Goal: Task Accomplishment & Management: Use online tool/utility

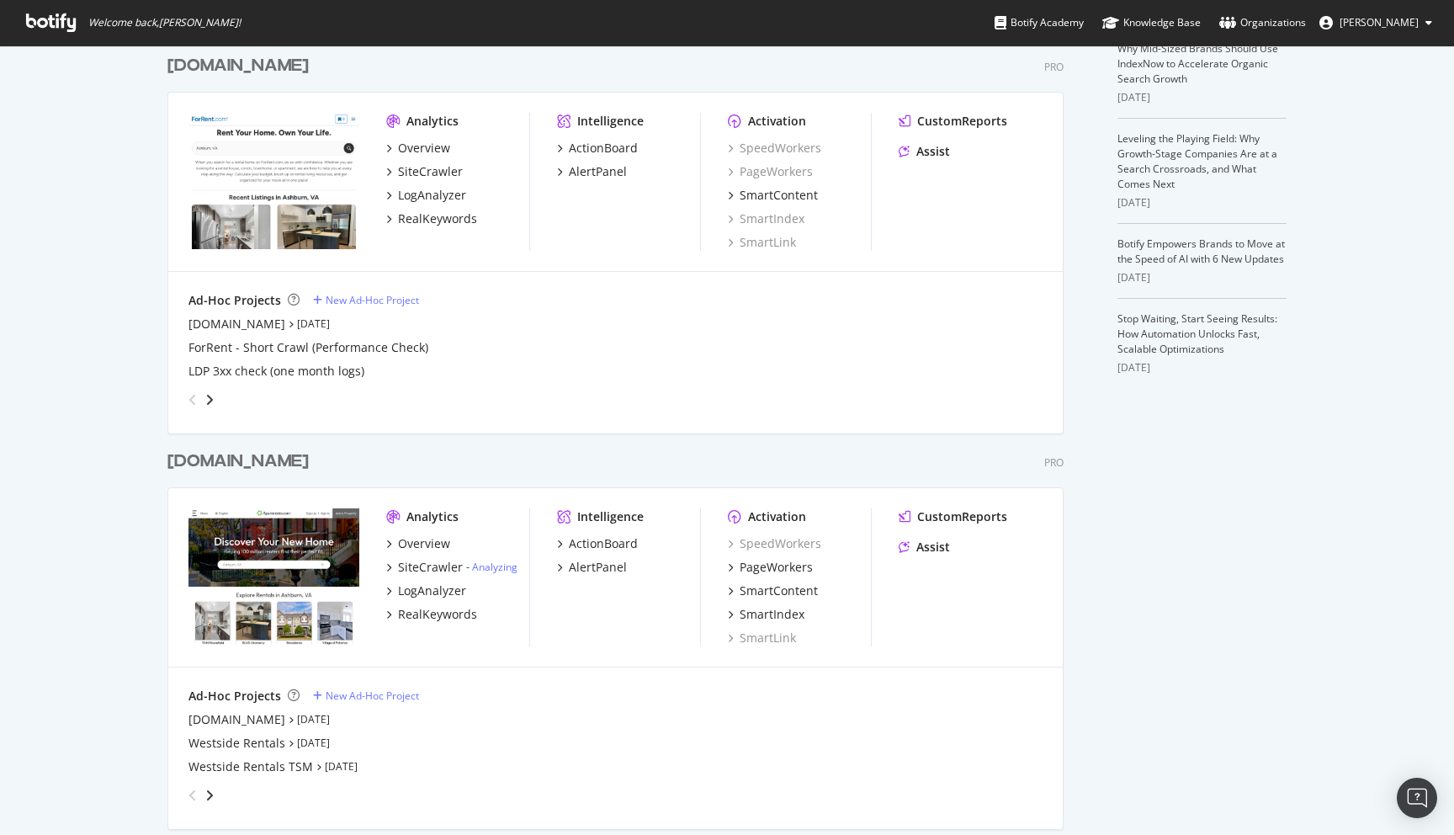
scroll to position [537, 0]
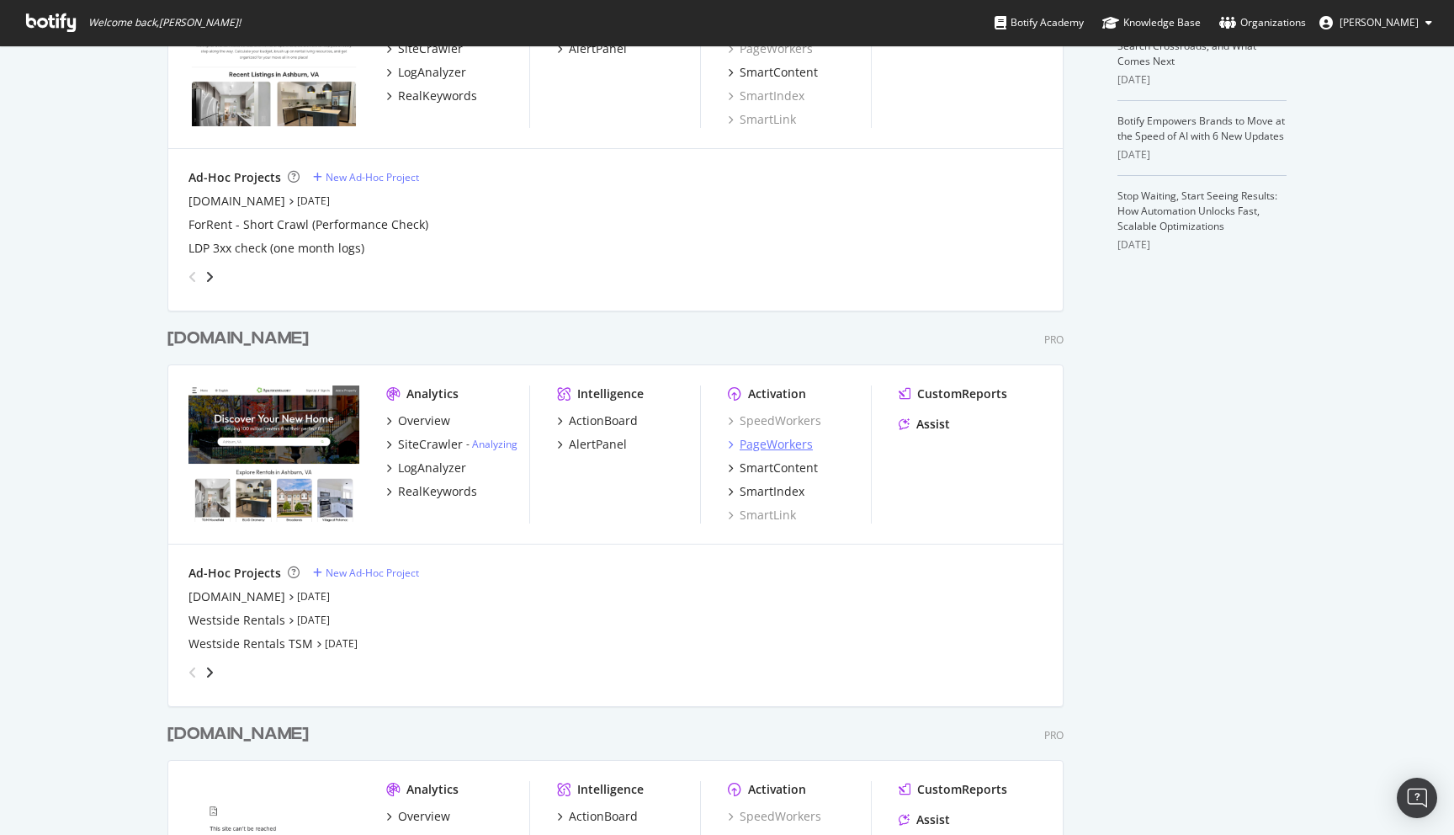
click at [763, 437] on div "PageWorkers" at bounding box center [775, 444] width 73 height 17
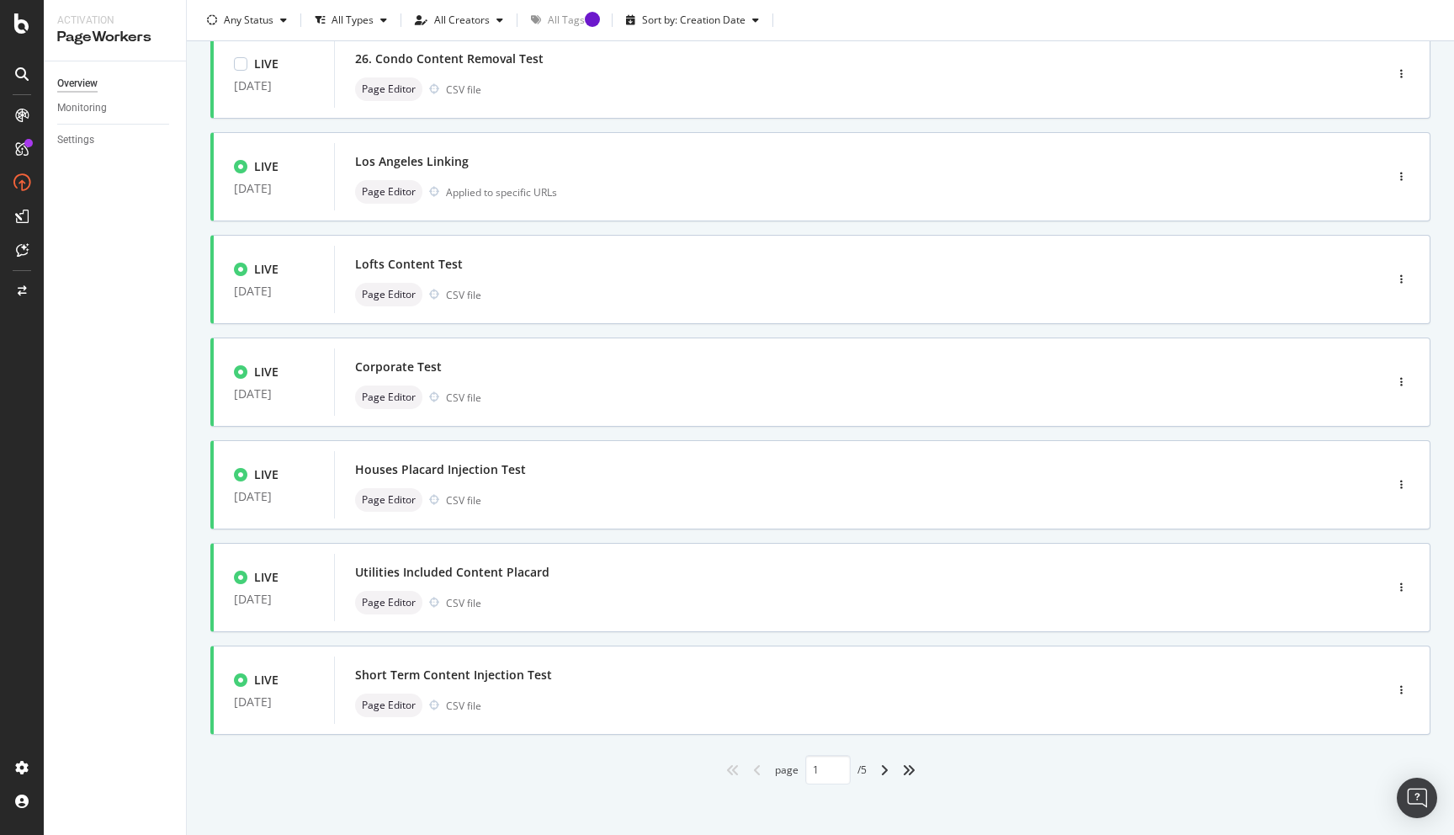
scroll to position [440, 0]
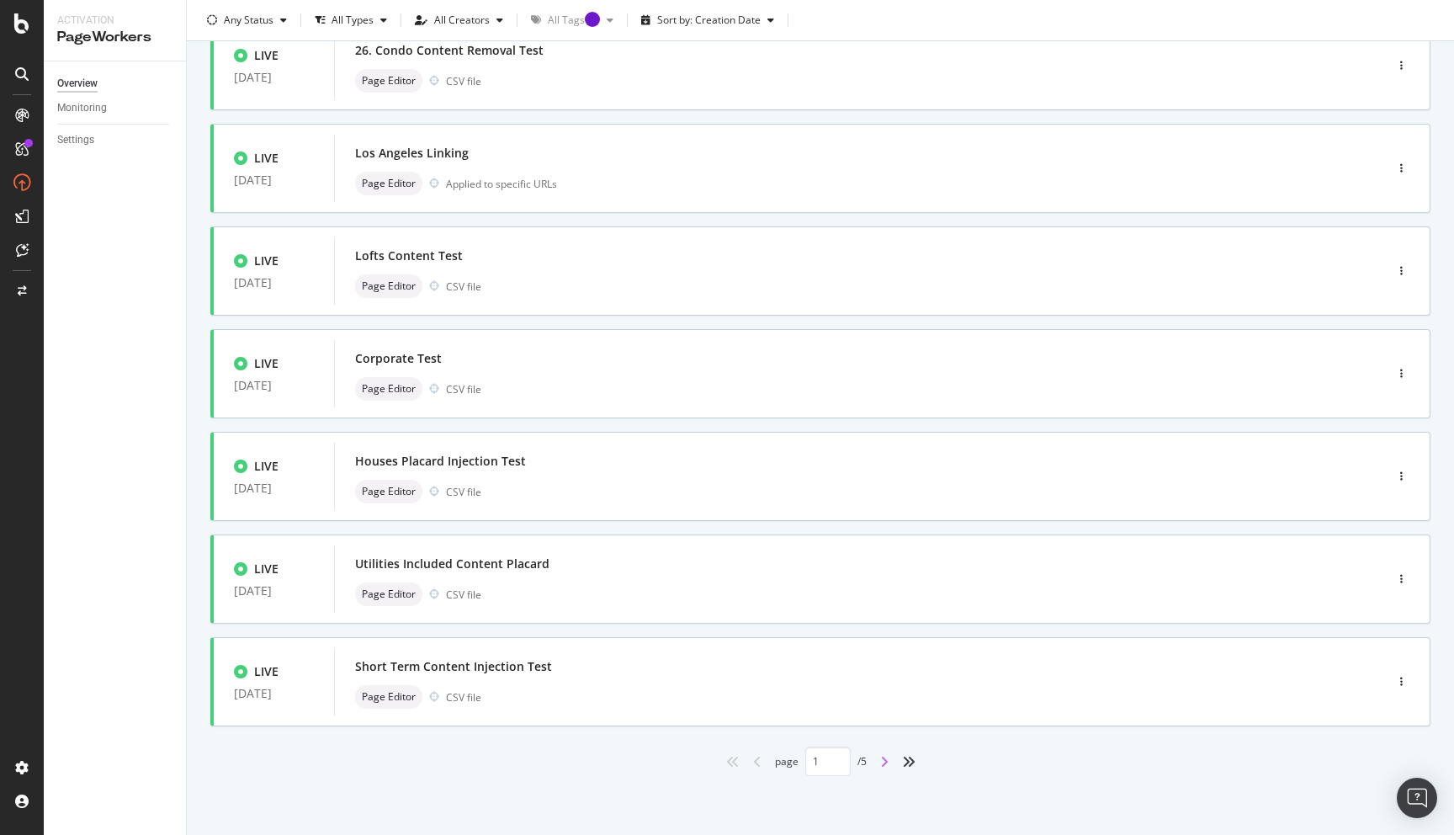
click at [881, 762] on icon "angle-right" at bounding box center [884, 761] width 8 height 13
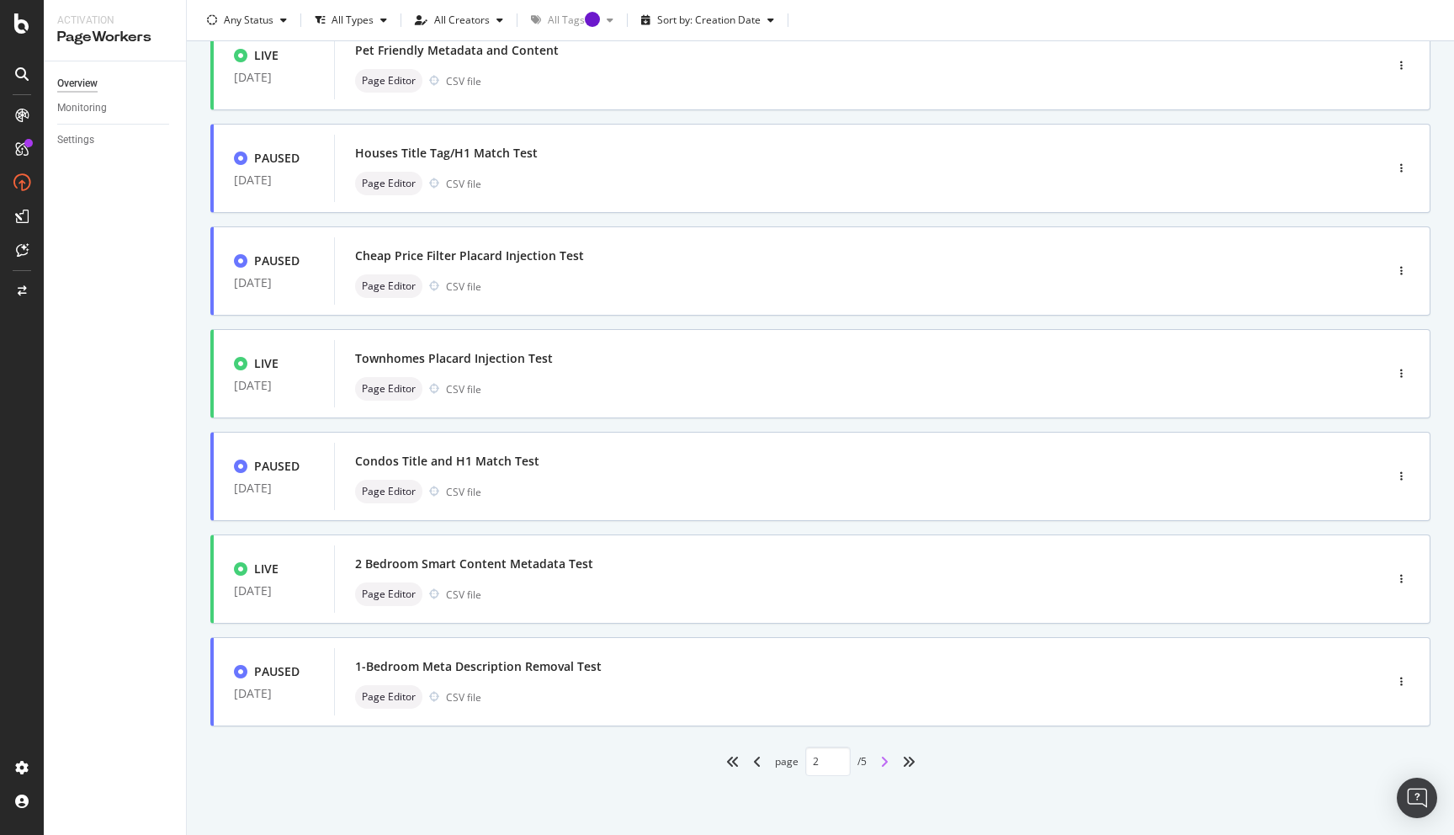
type input "2"
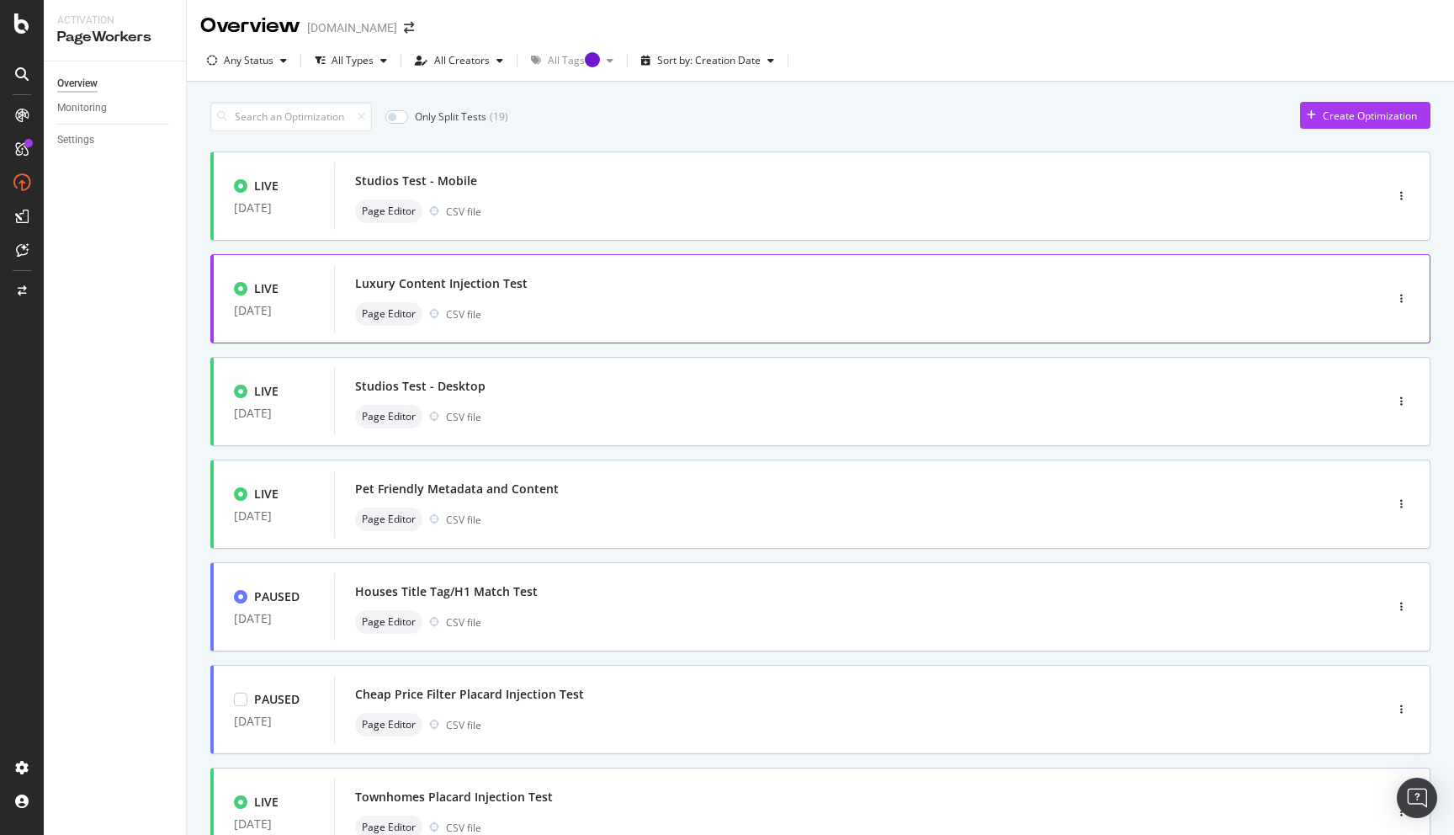
scroll to position [0, 0]
click at [669, 517] on div "Page Editor CSV file" at bounding box center [833, 521] width 957 height 24
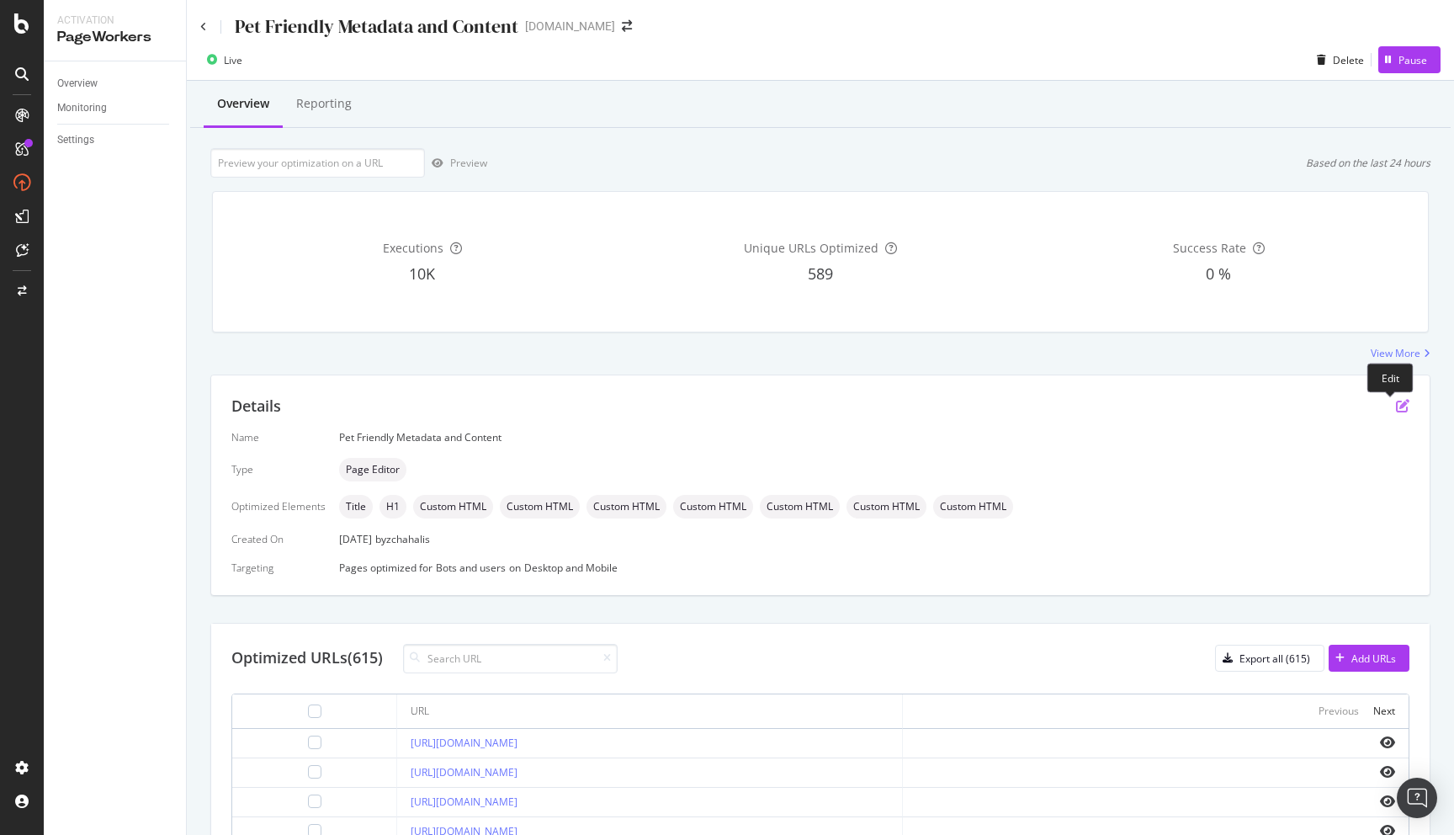
click at [1396, 405] on icon "pen-to-square" at bounding box center [1402, 405] width 13 height 13
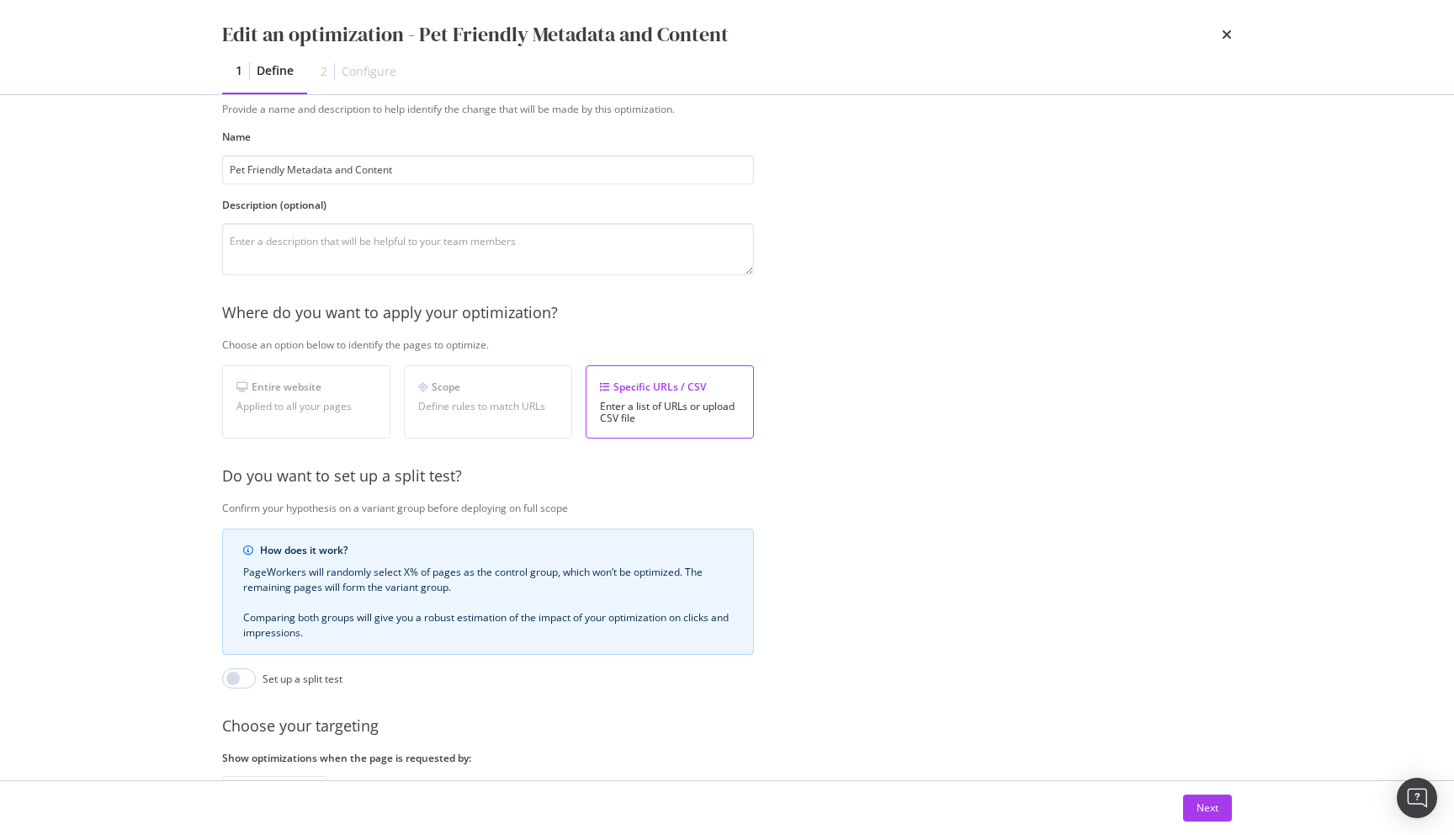
scroll to position [73, 0]
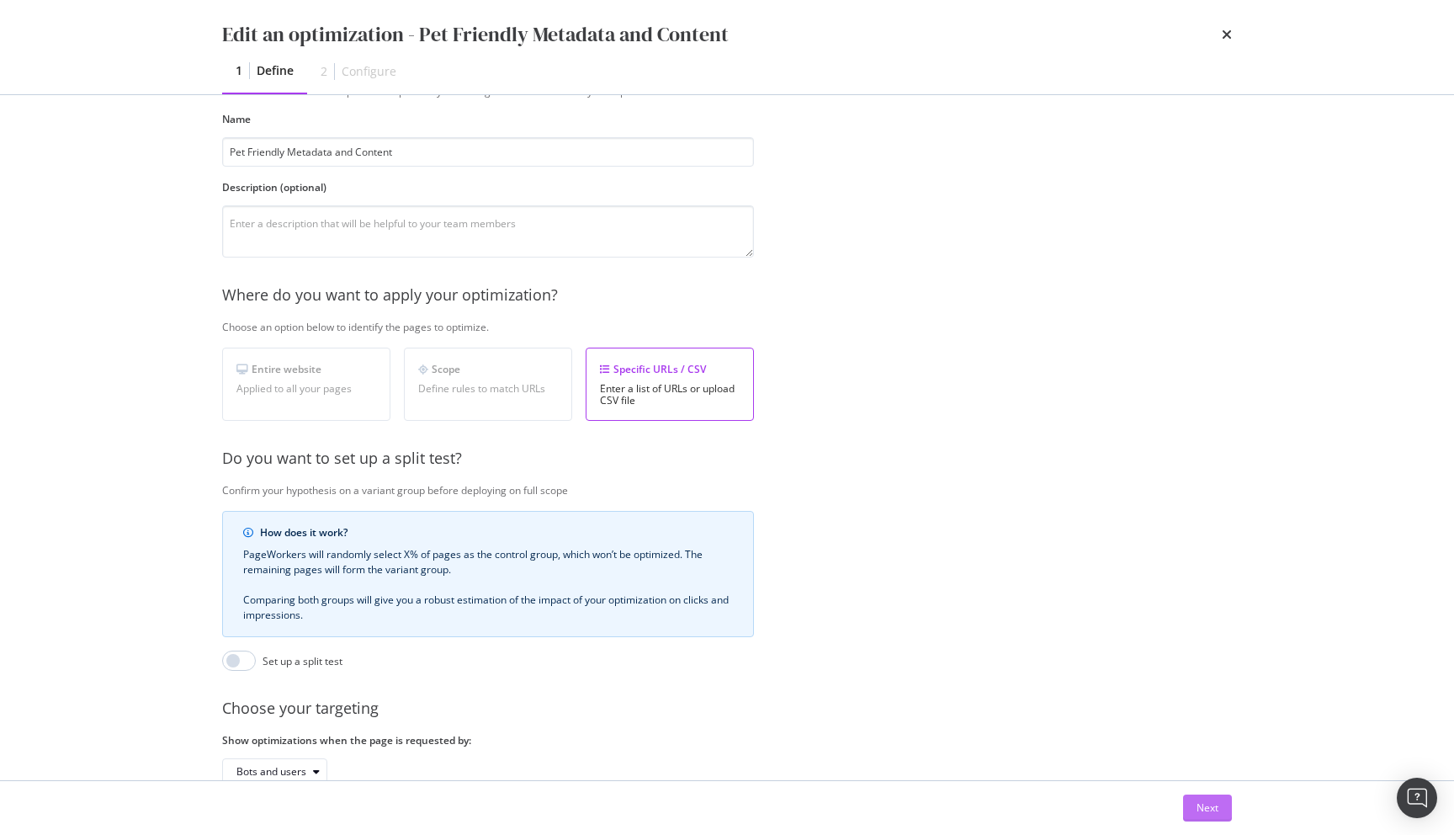
click at [1200, 806] on div "Next" at bounding box center [1207, 807] width 22 height 14
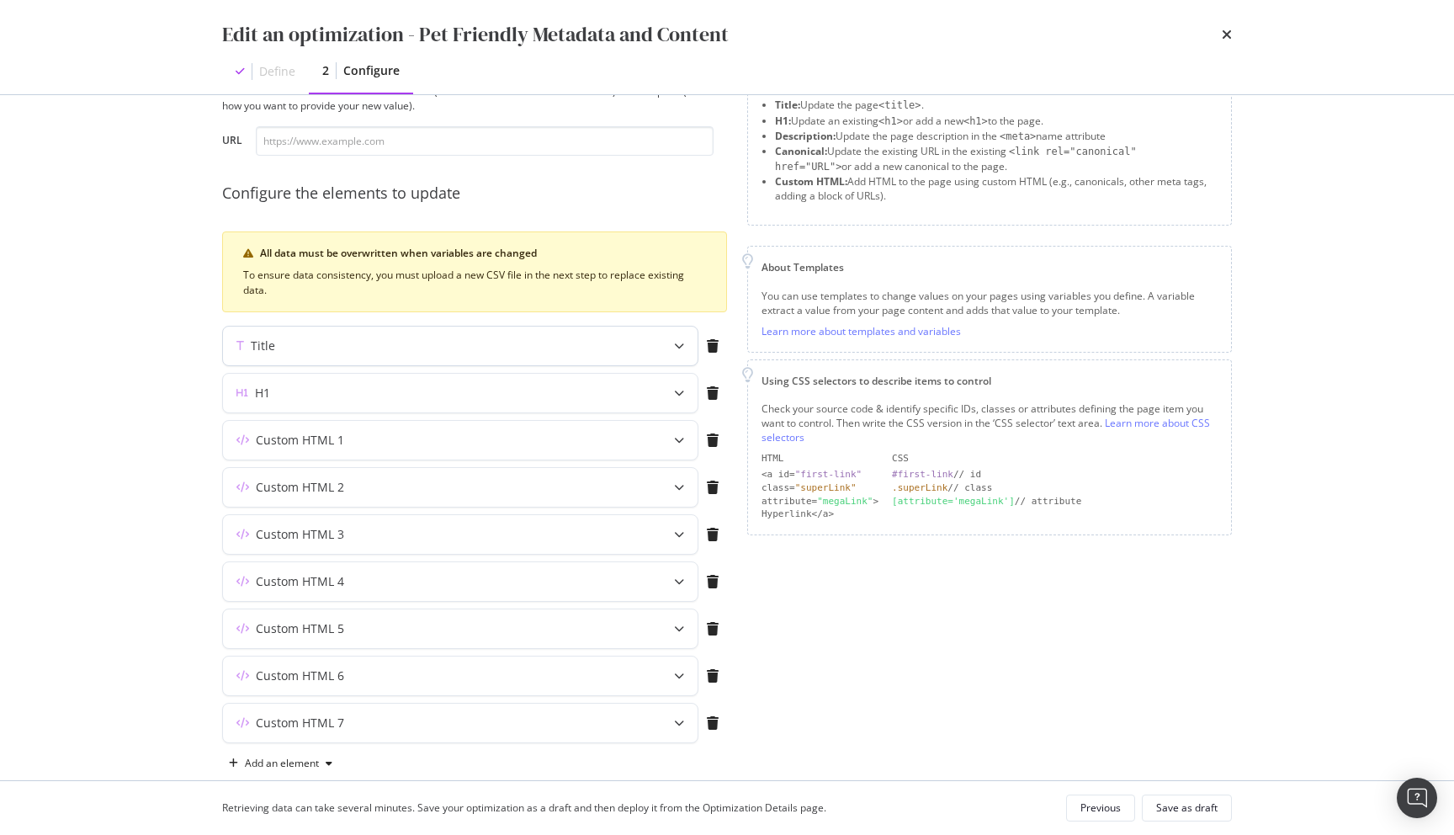
click at [610, 356] on div "Title" at bounding box center [460, 345] width 474 height 39
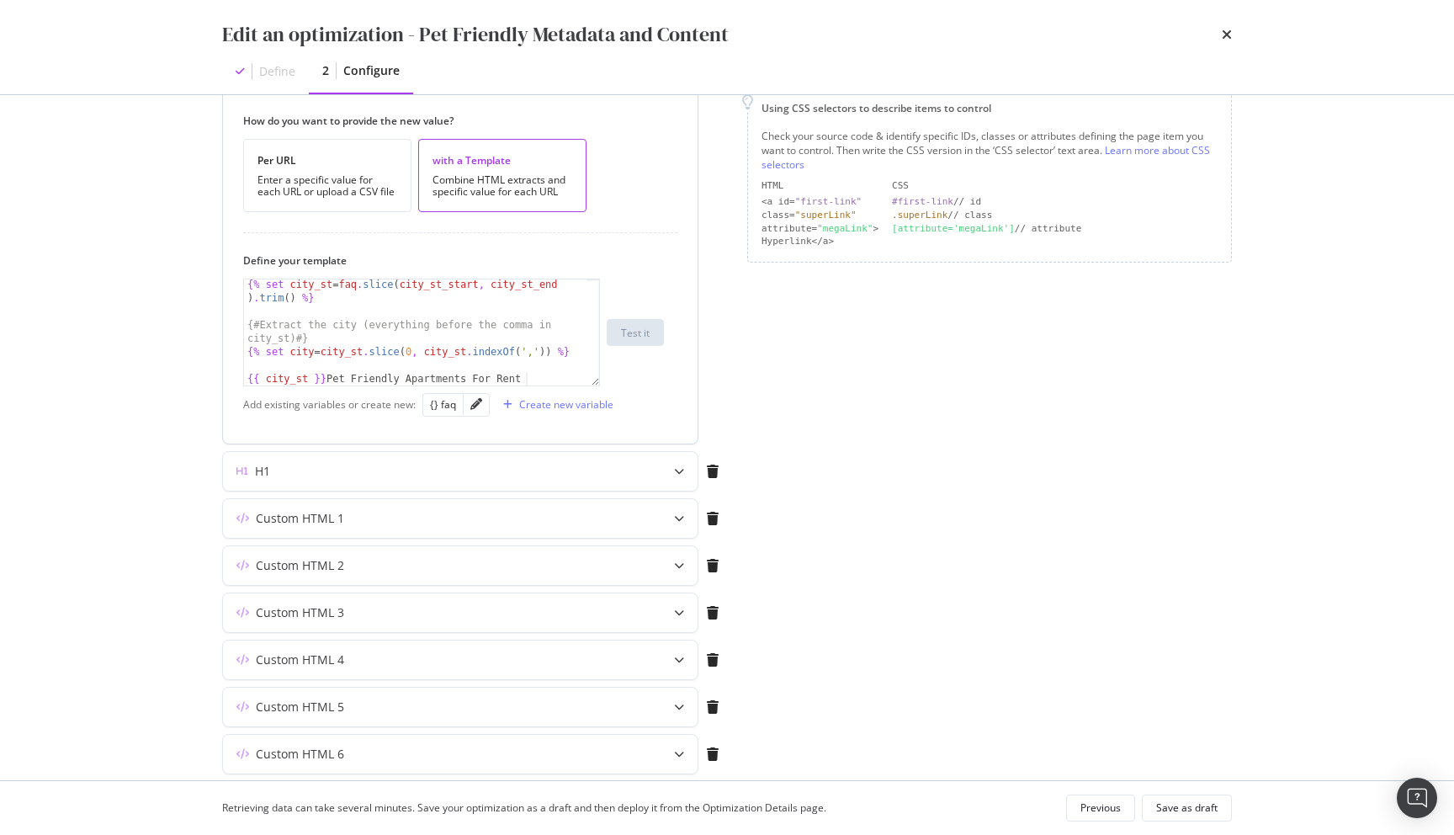
scroll to position [353, 0]
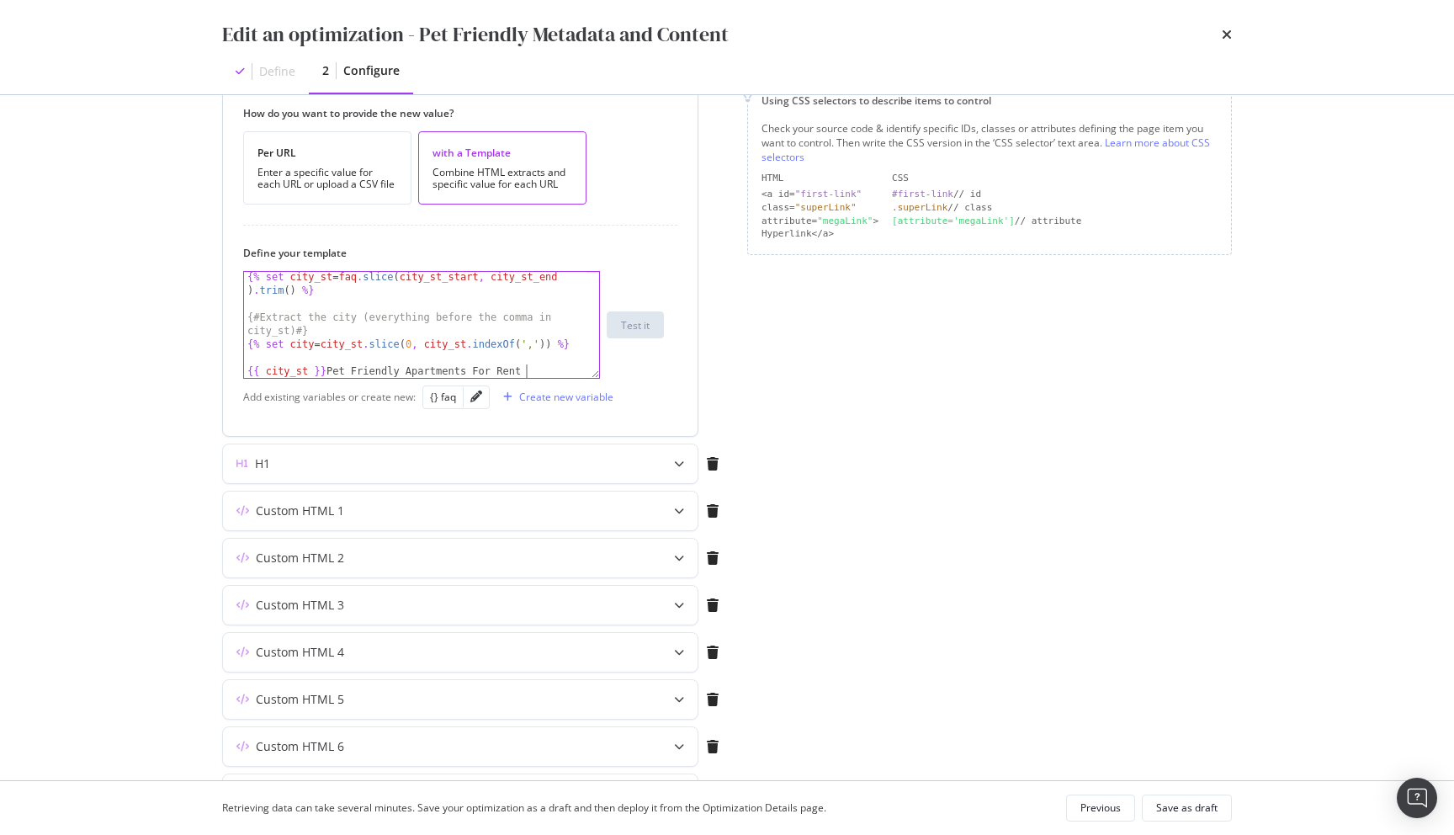
click at [537, 374] on div "{% set city_st = faq . [GEOGRAPHIC_DATA] ( city_st_start , city_st_end ) . trim…" at bounding box center [415, 343] width 342 height 146
drag, startPoint x: 526, startPoint y: 372, endPoint x: 477, endPoint y: 372, distance: 48.8
click at [477, 372] on div "{% set city_st = faq . [GEOGRAPHIC_DATA] ( city_st_start , city_st_end ) . trim…" at bounding box center [415, 343] width 342 height 146
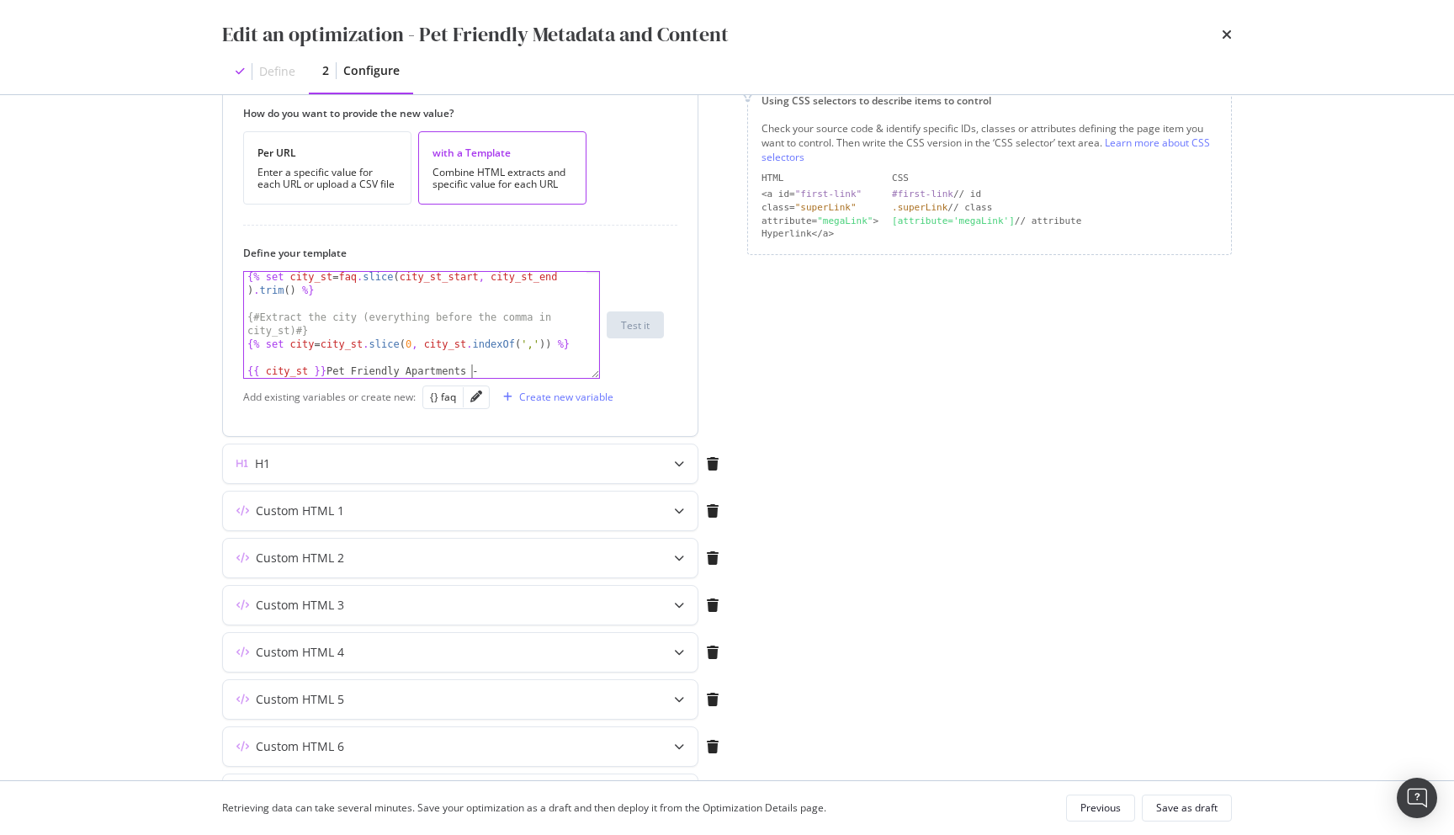
click at [508, 369] on div "{% set city_st = faq . [GEOGRAPHIC_DATA] ( city_st_start , city_st_end ) . trim…" at bounding box center [415, 343] width 342 height 146
type textarea "{{ city_st }} Pet Friendly Apartments - {{ count }} rentals"
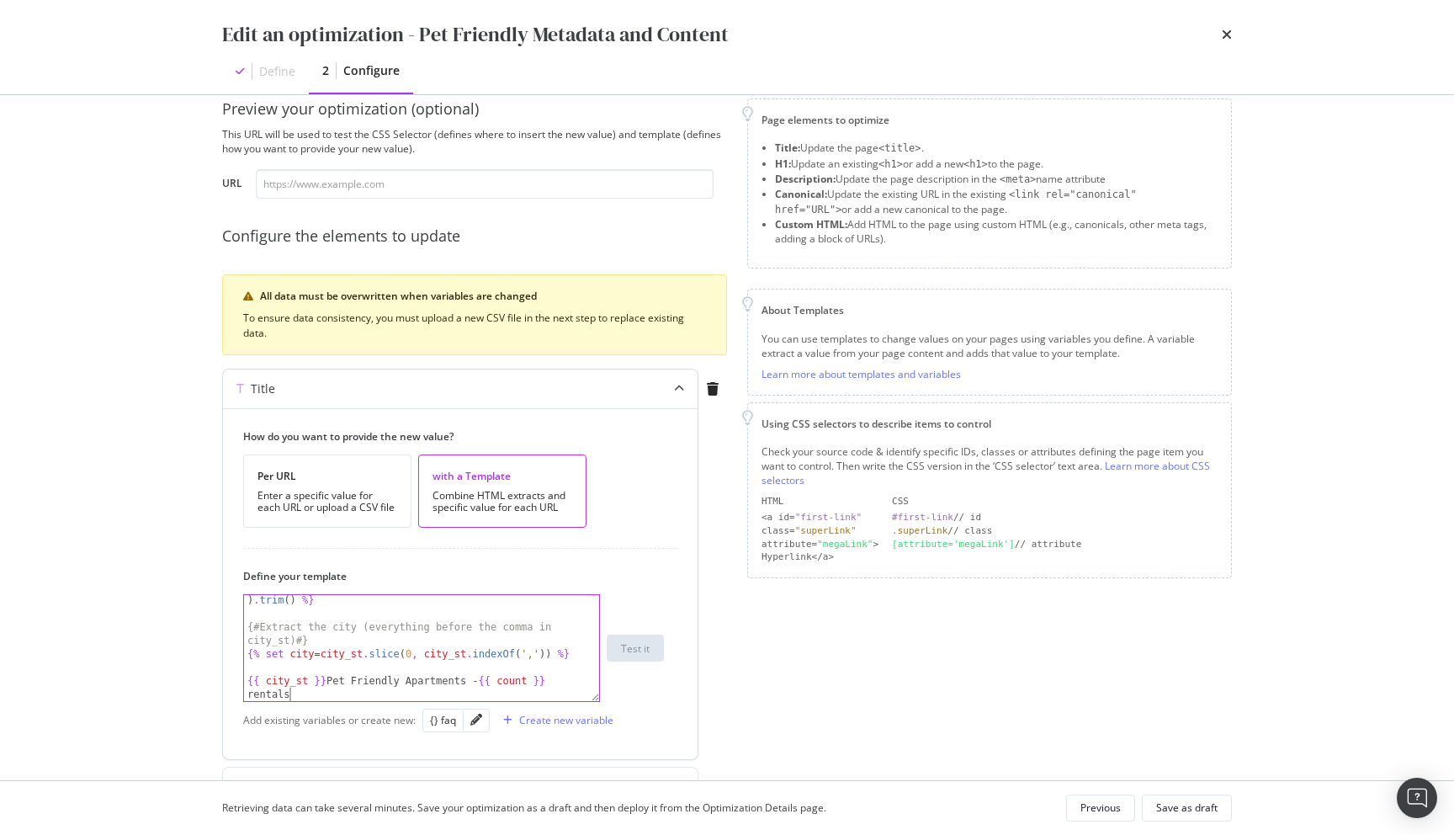
scroll to position [0, 0]
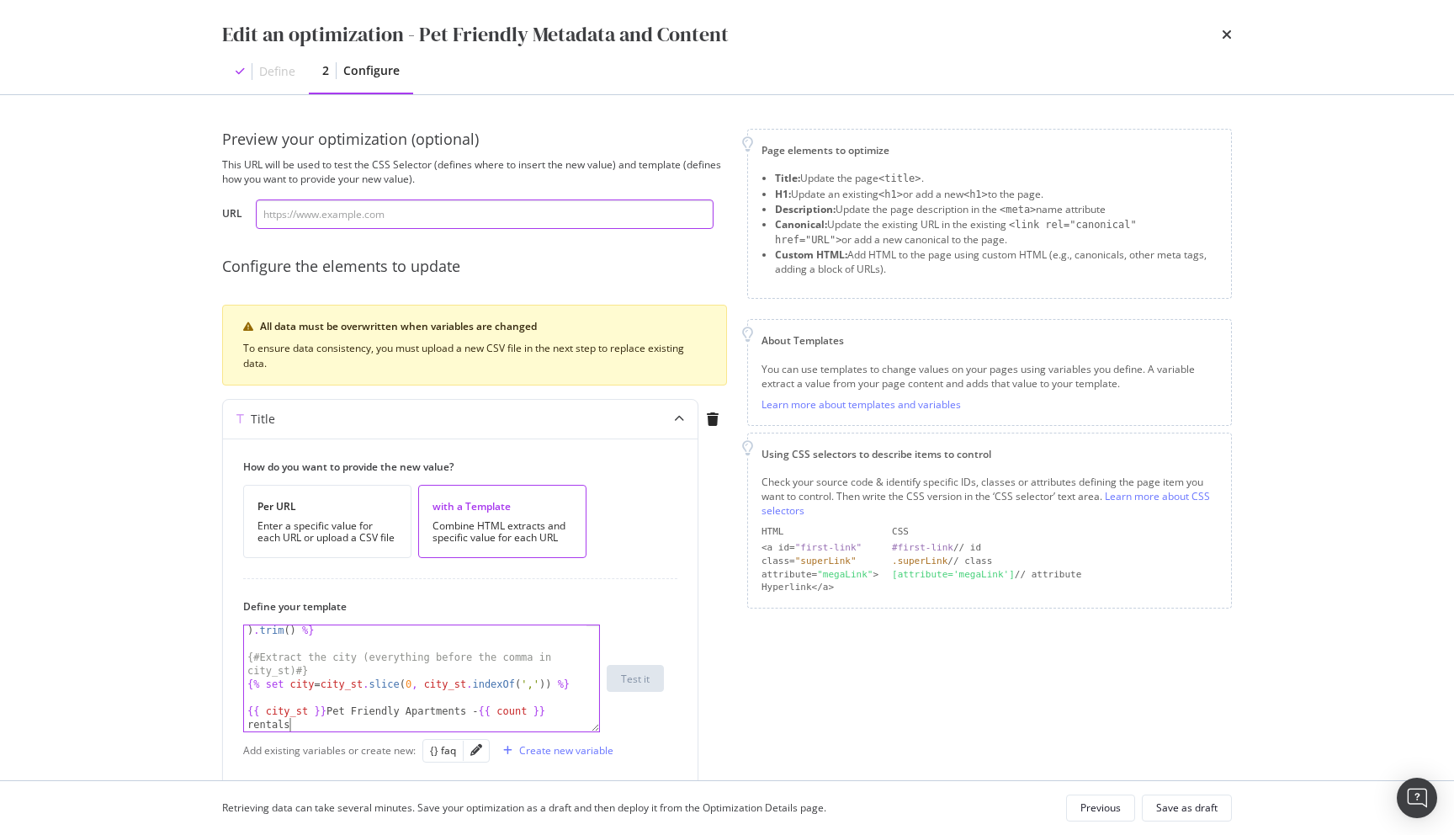
click at [485, 215] on input "modal" at bounding box center [485, 213] width 458 height 29
paste input "[URL][DOMAIN_NAME]"
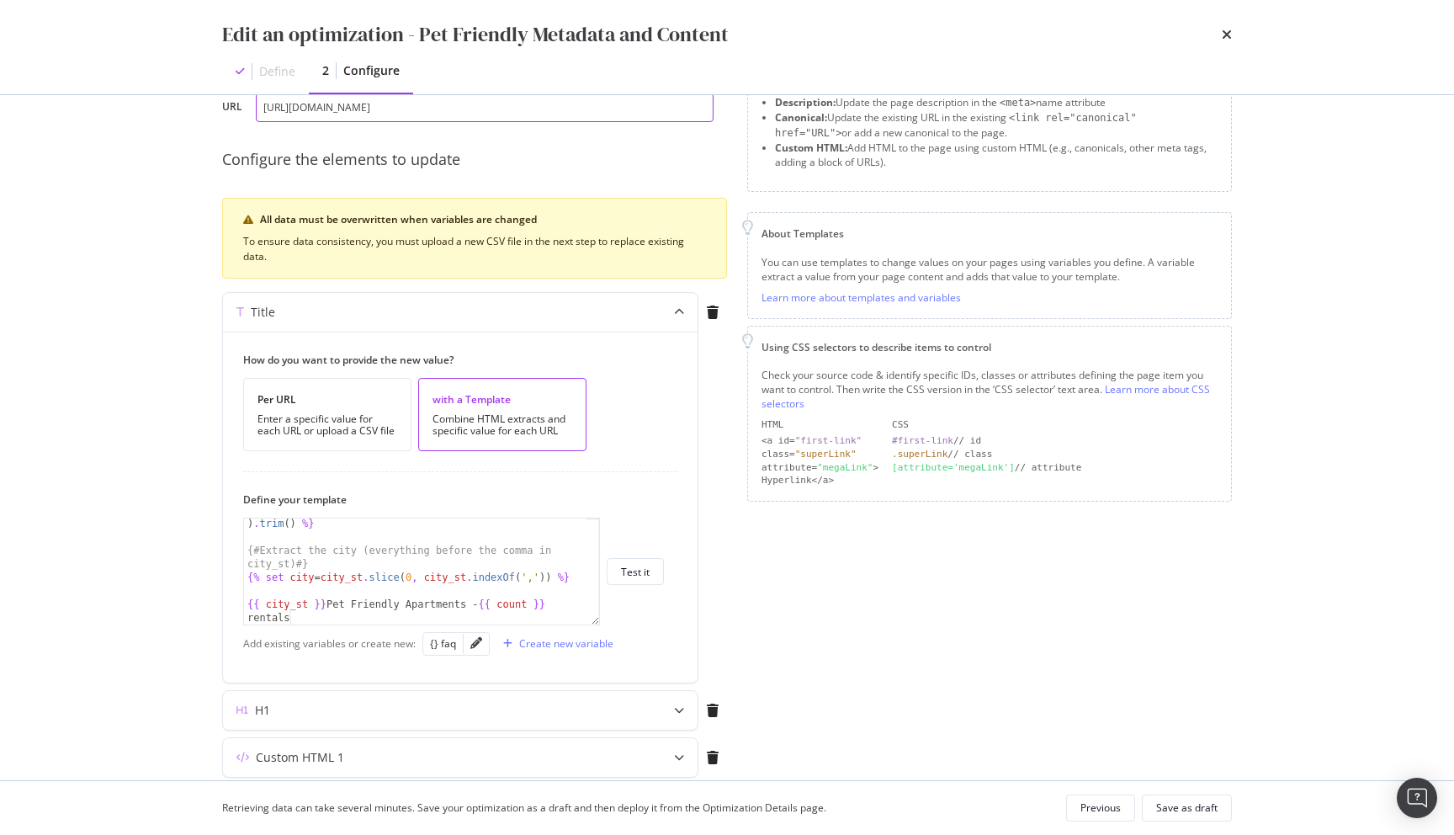
scroll to position [159, 0]
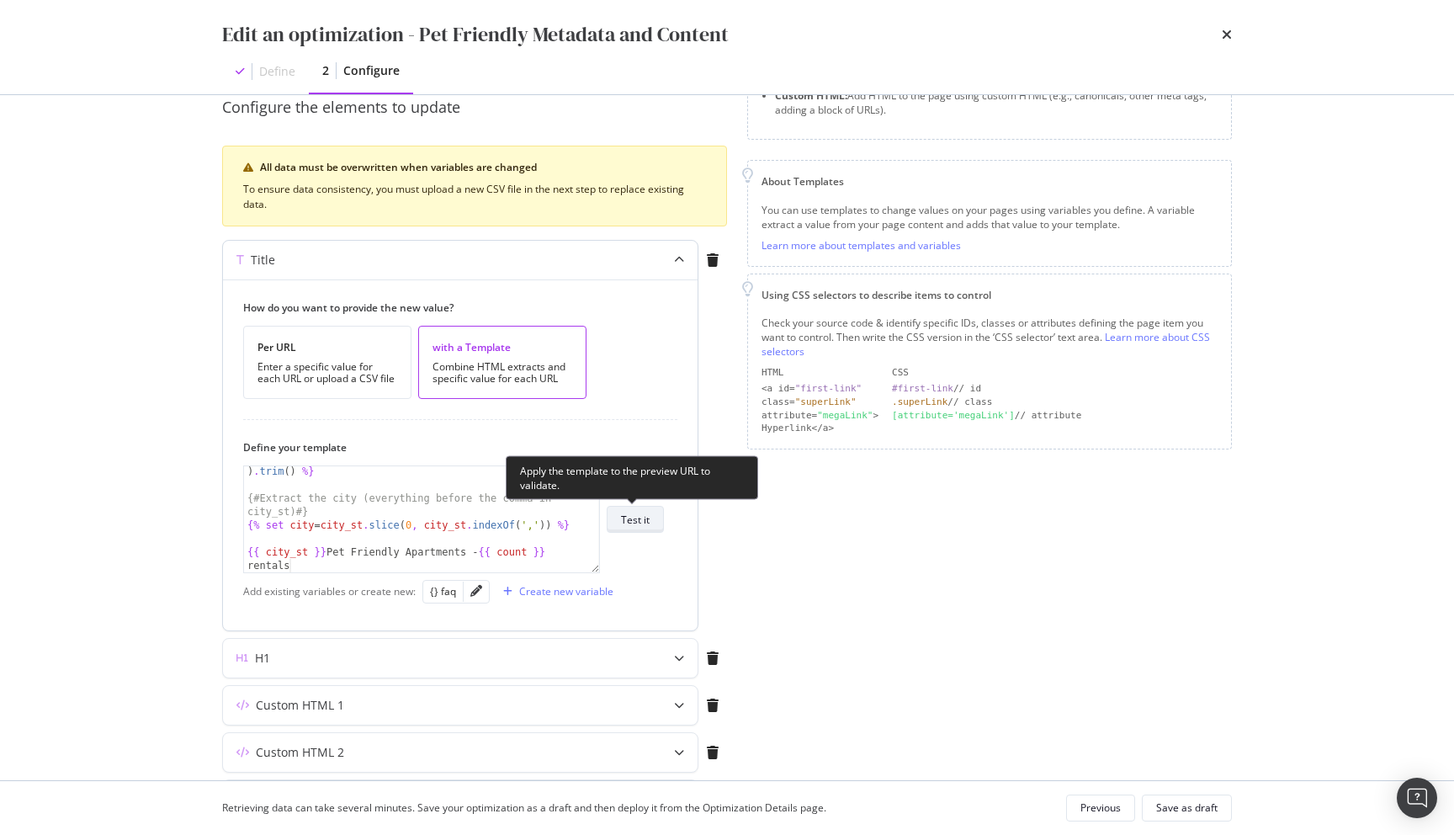
type input "[URL][DOMAIN_NAME]"
click at [651, 522] on button "Test it" at bounding box center [635, 519] width 57 height 27
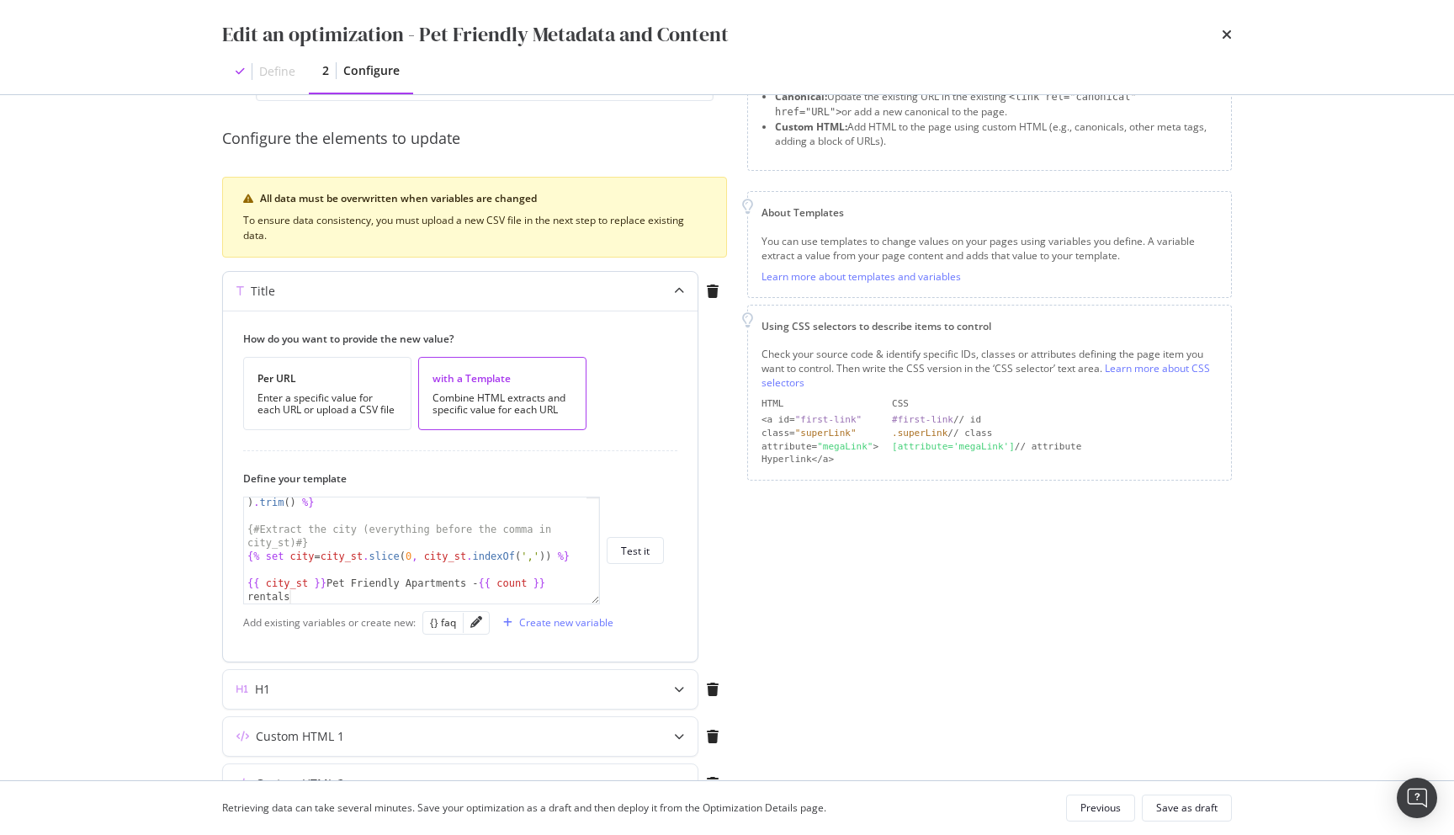
scroll to position [135, 0]
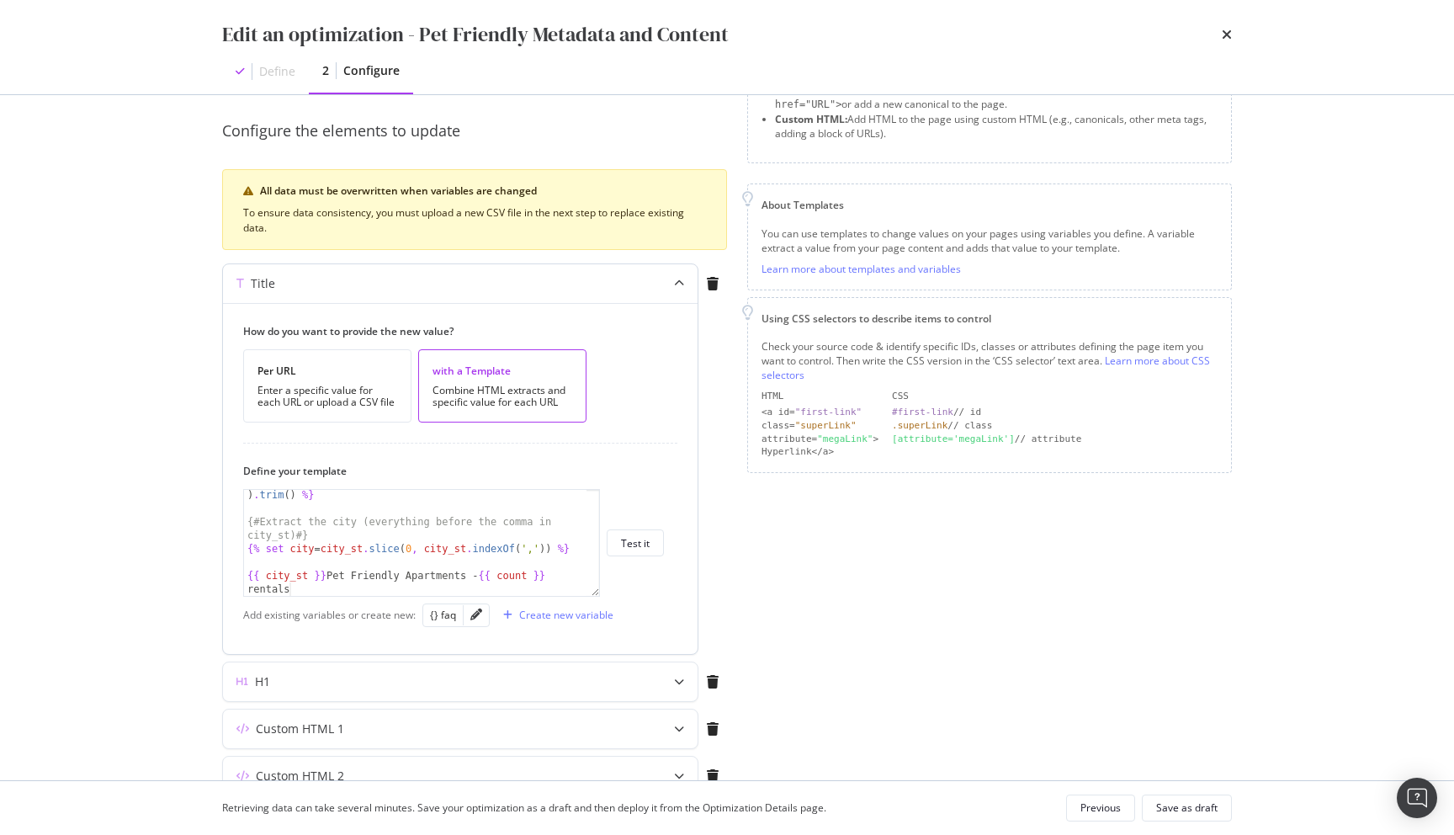
click at [628, 564] on div "{{ city_st }} Pet Friendly Apartments - {{ count }} rentals {% set city_st = fa…" at bounding box center [453, 543] width 421 height 108
click at [638, 550] on div "Test it" at bounding box center [635, 543] width 29 height 24
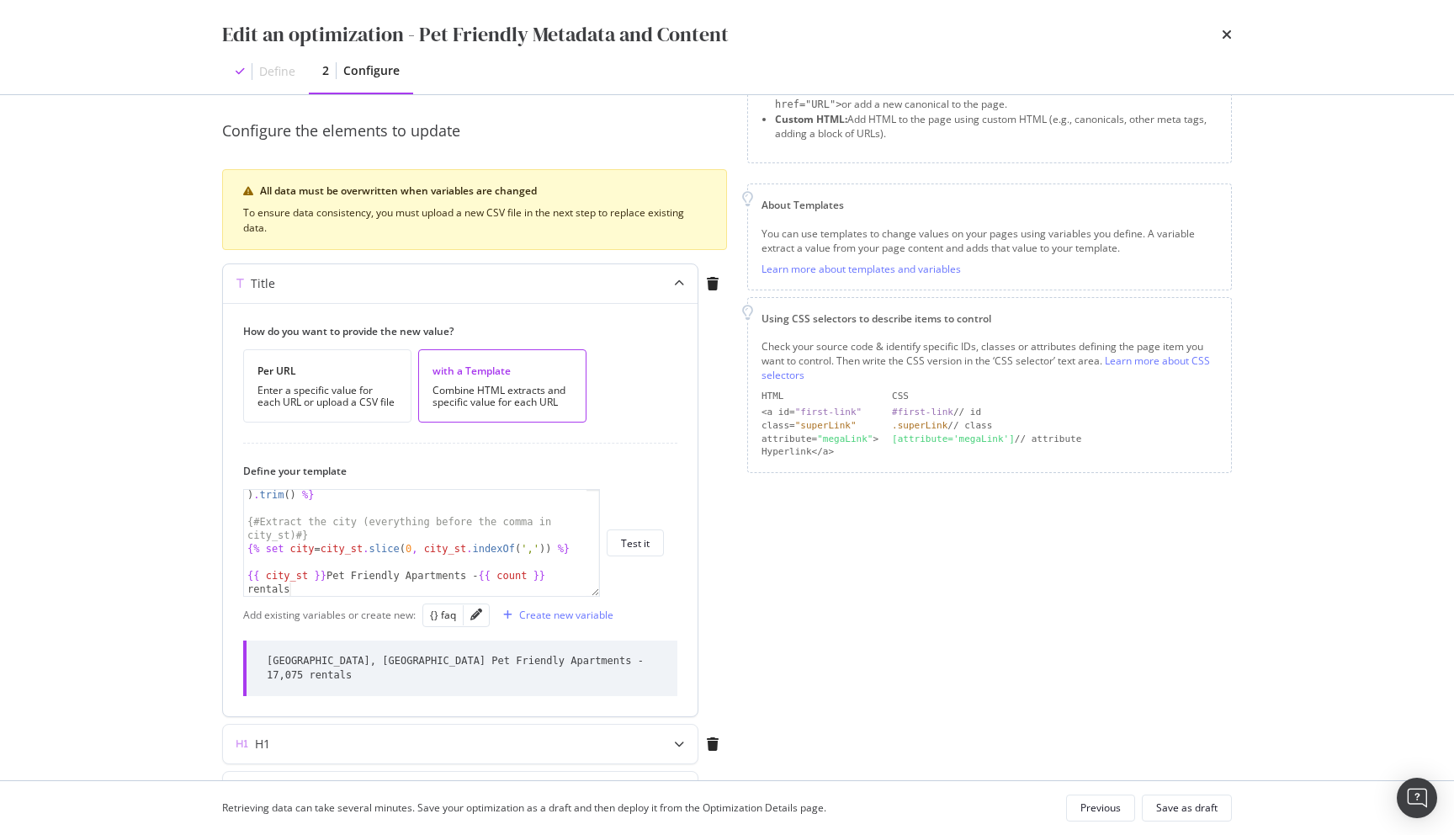
click at [254, 590] on div "{% set city_st = faq . [GEOGRAPHIC_DATA] ( city_st_start , city_st_end ) . trim…" at bounding box center [415, 554] width 342 height 160
type textarea "{{ city_st }} Pet Friendly Apartments - {{ count }} Rentals"
drag, startPoint x: 310, startPoint y: 591, endPoint x: 242, endPoint y: 579, distance: 68.5
click at [242, 579] on div "How do you want to provide the new value? Per URL Enter a specific value for ea…" at bounding box center [460, 509] width 474 height 413
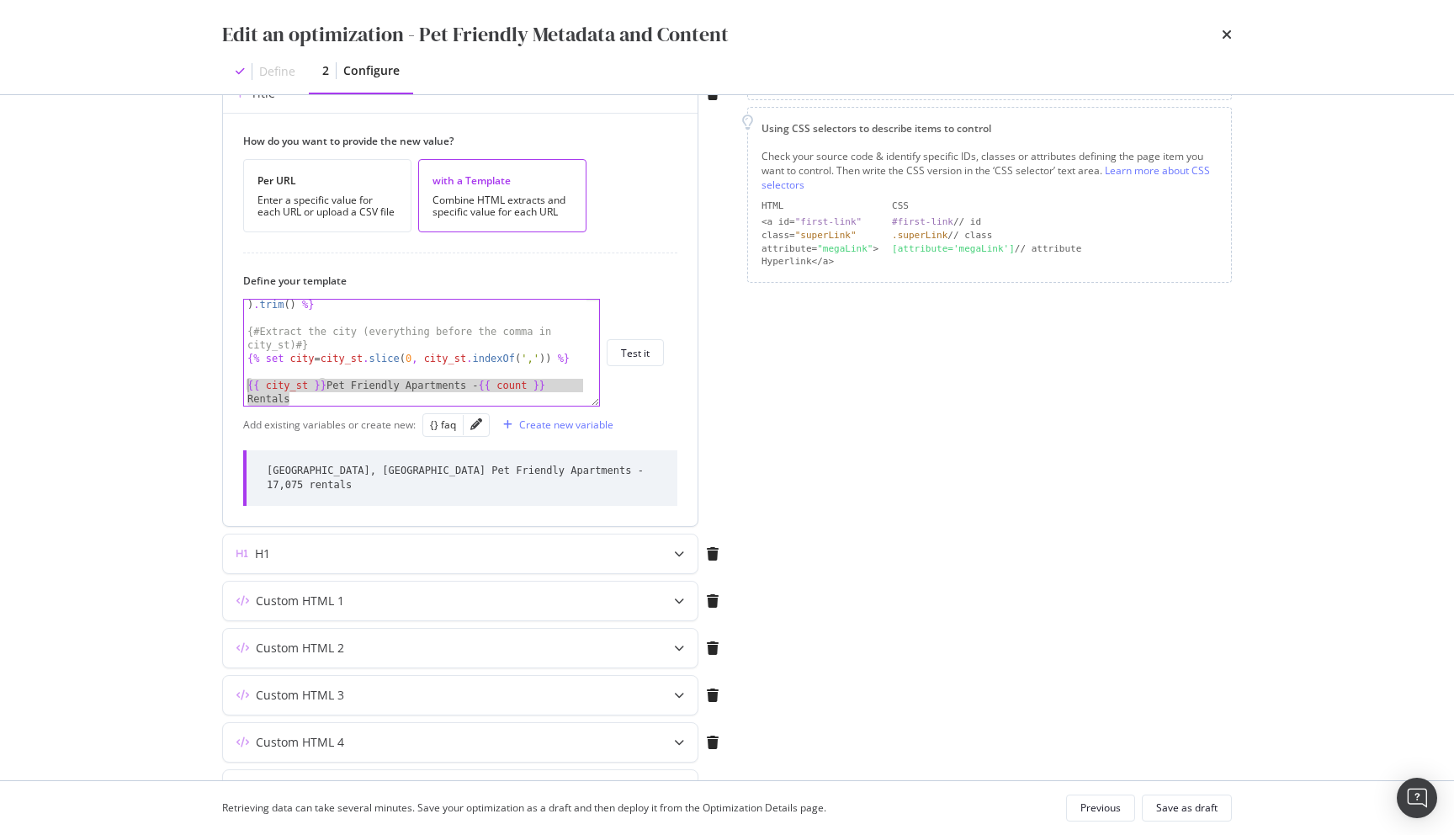
scroll to position [384, 0]
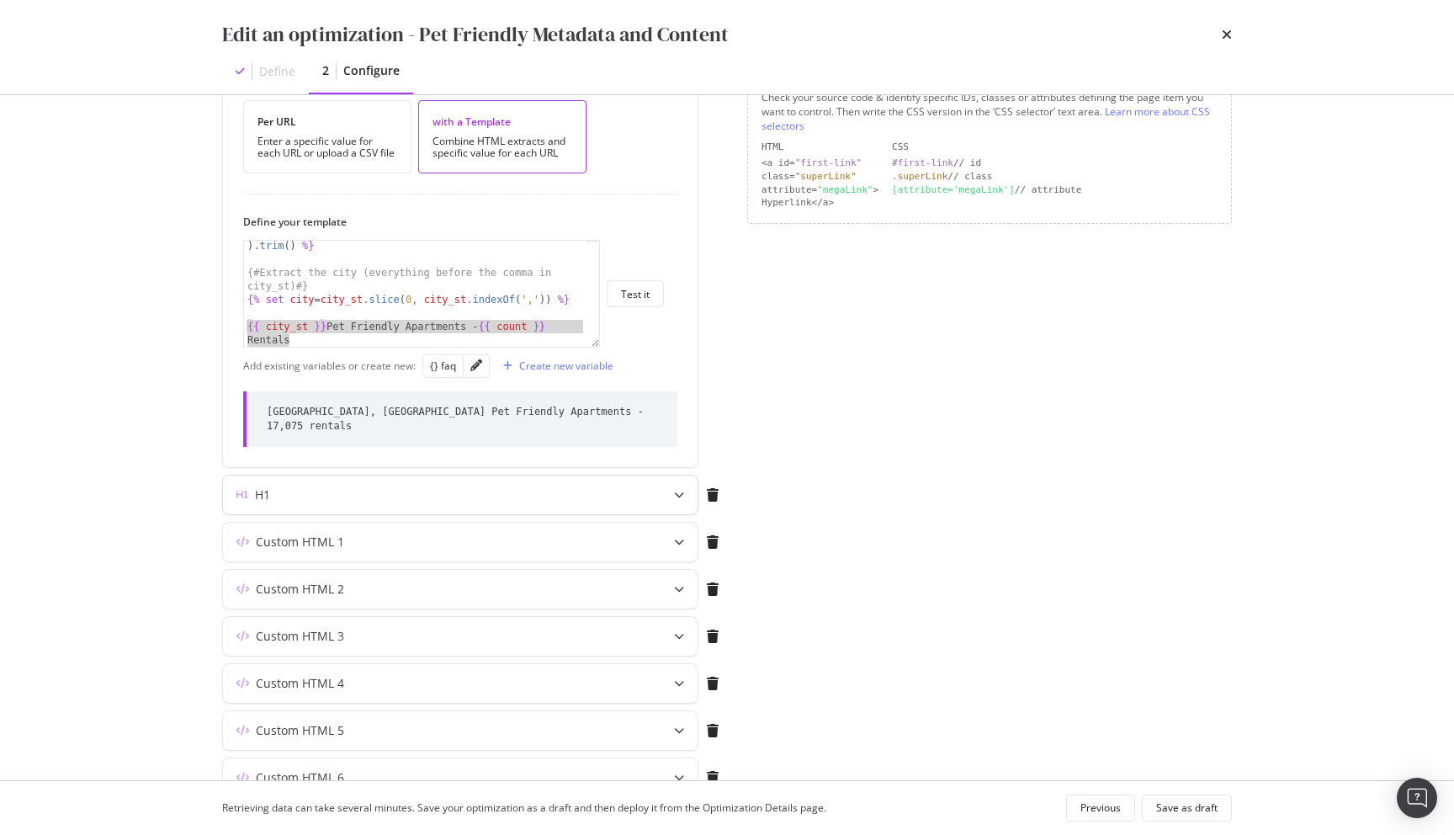
click at [517, 486] on div "H1" at bounding box center [427, 494] width 408 height 17
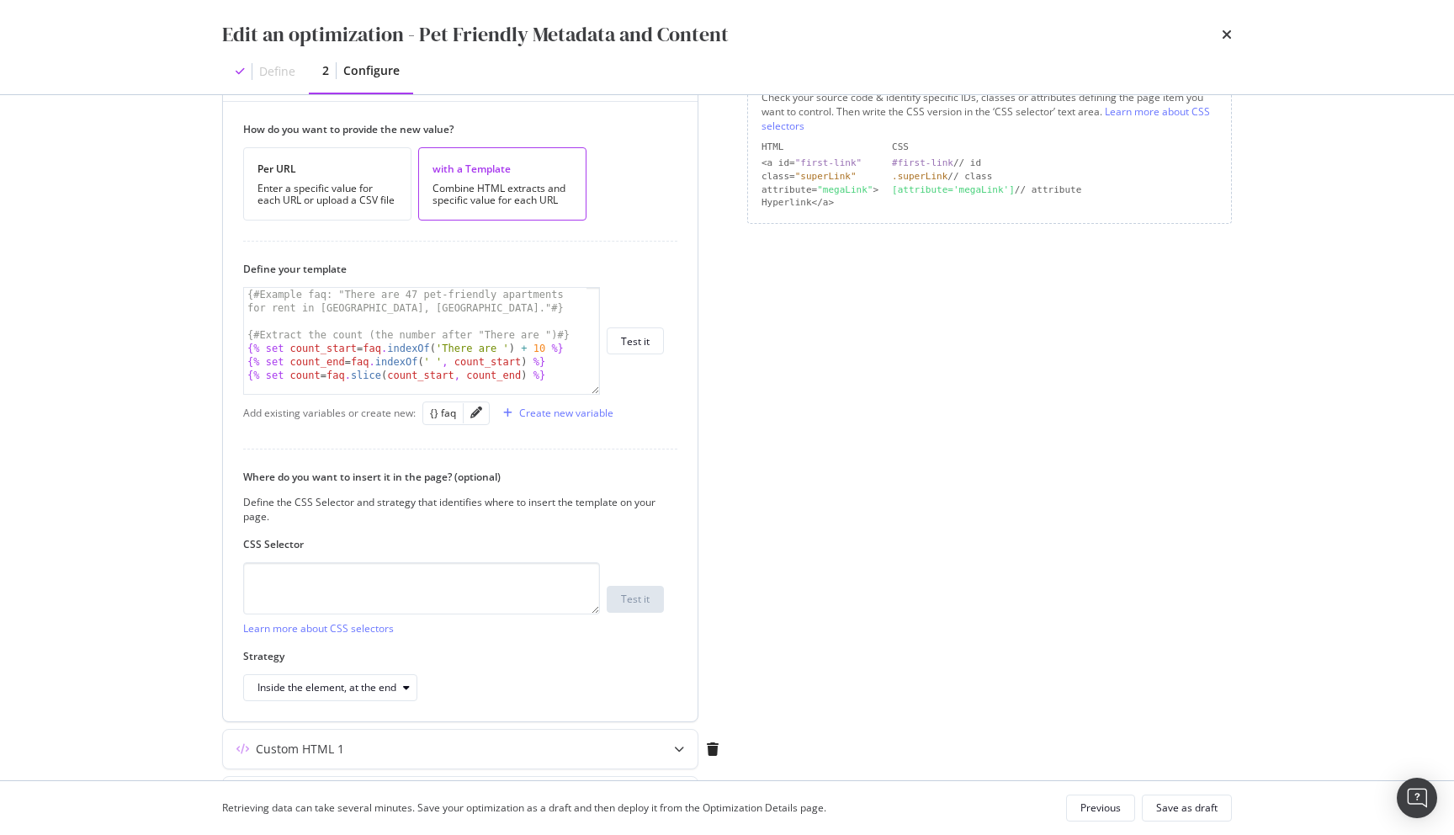
scroll to position [163, 0]
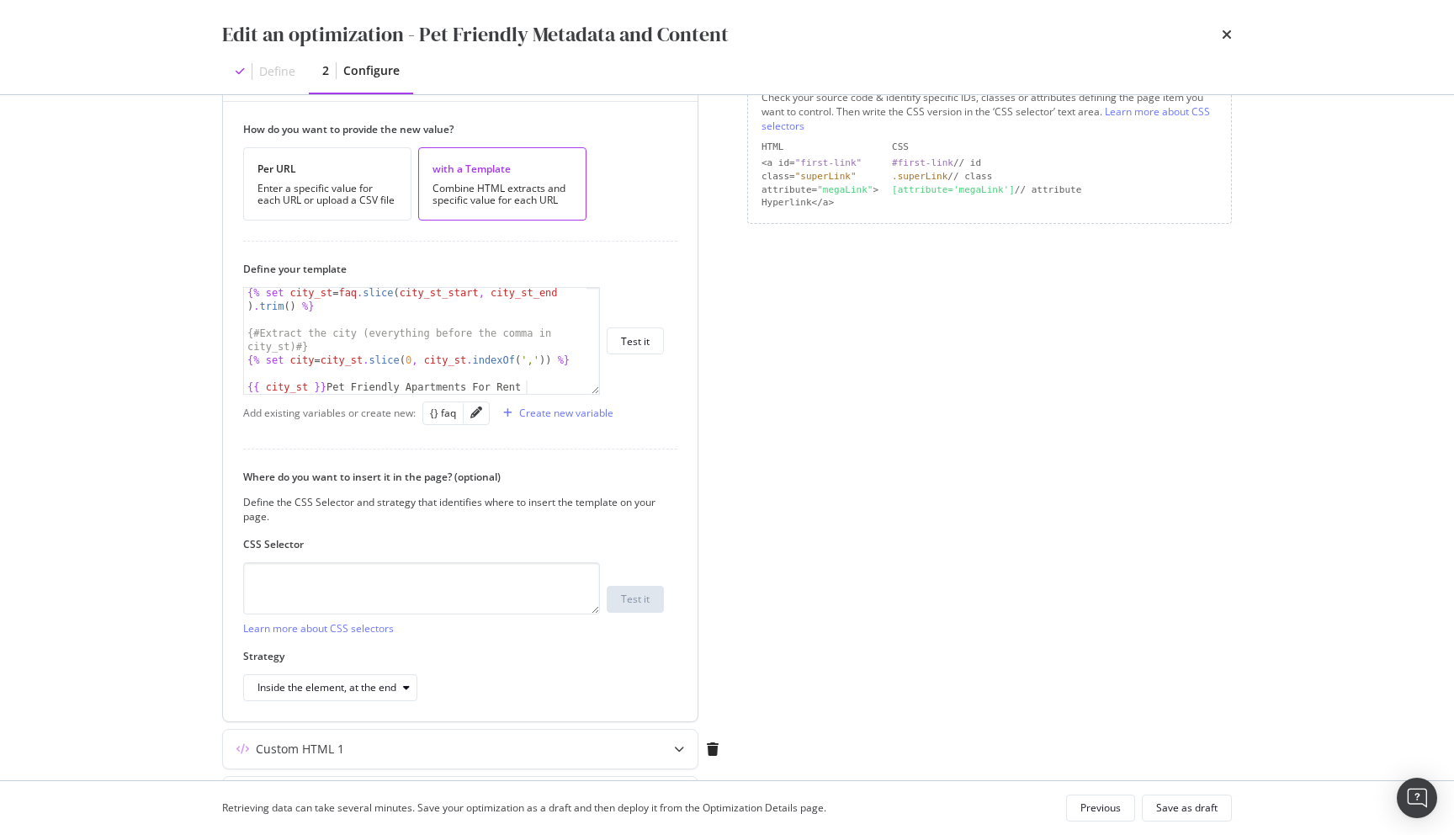
click at [408, 388] on div "{% set city_st = faq . [GEOGRAPHIC_DATA] ( city_st_start , city_st_end ) . trim…" at bounding box center [415, 359] width 342 height 146
paste textarea "- {{ count }} Rentals"
type textarea "{{ city_st }} Pet Friendly Apartments - {{ count }} Rentals"
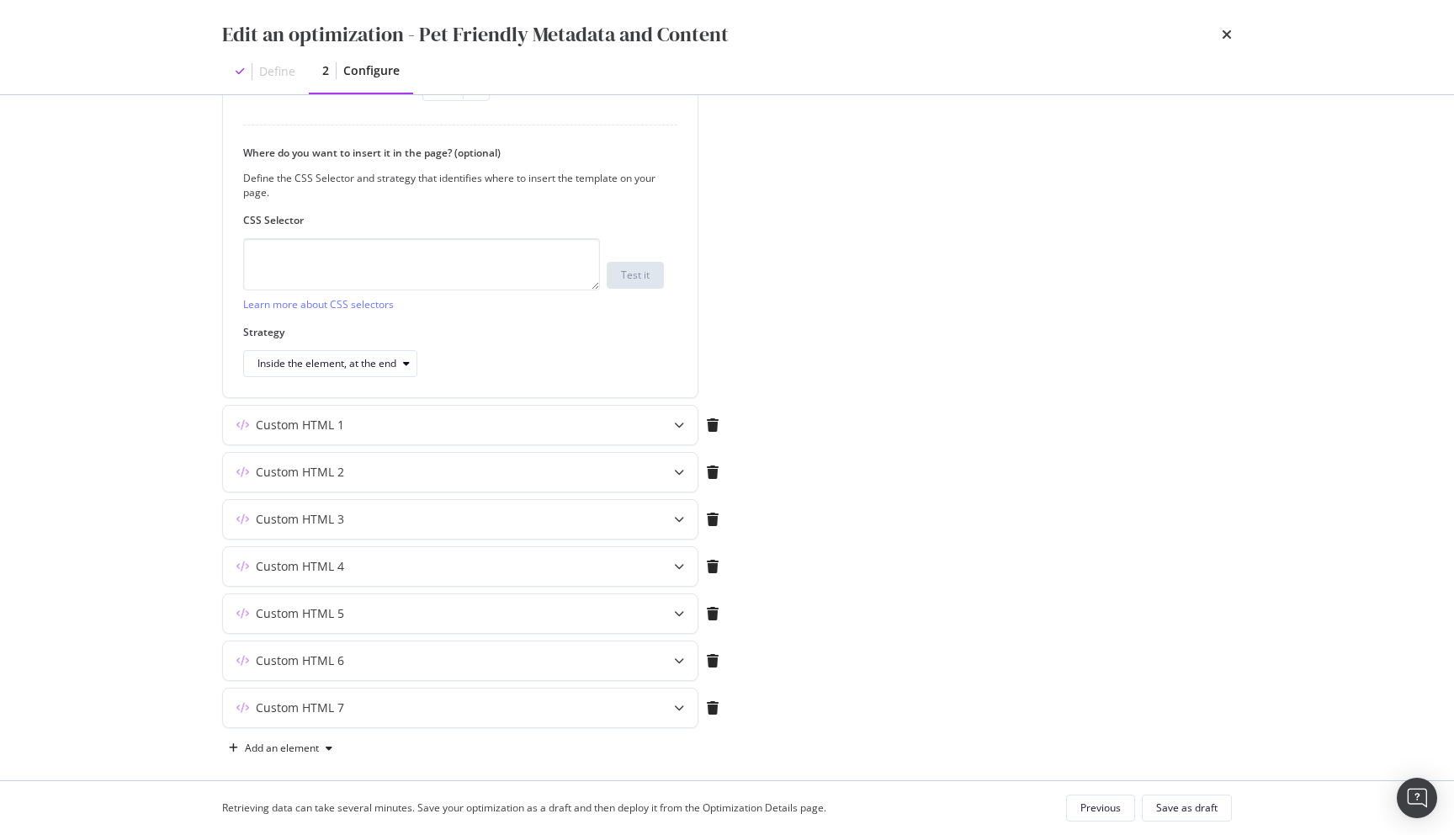
scroll to position [723, 0]
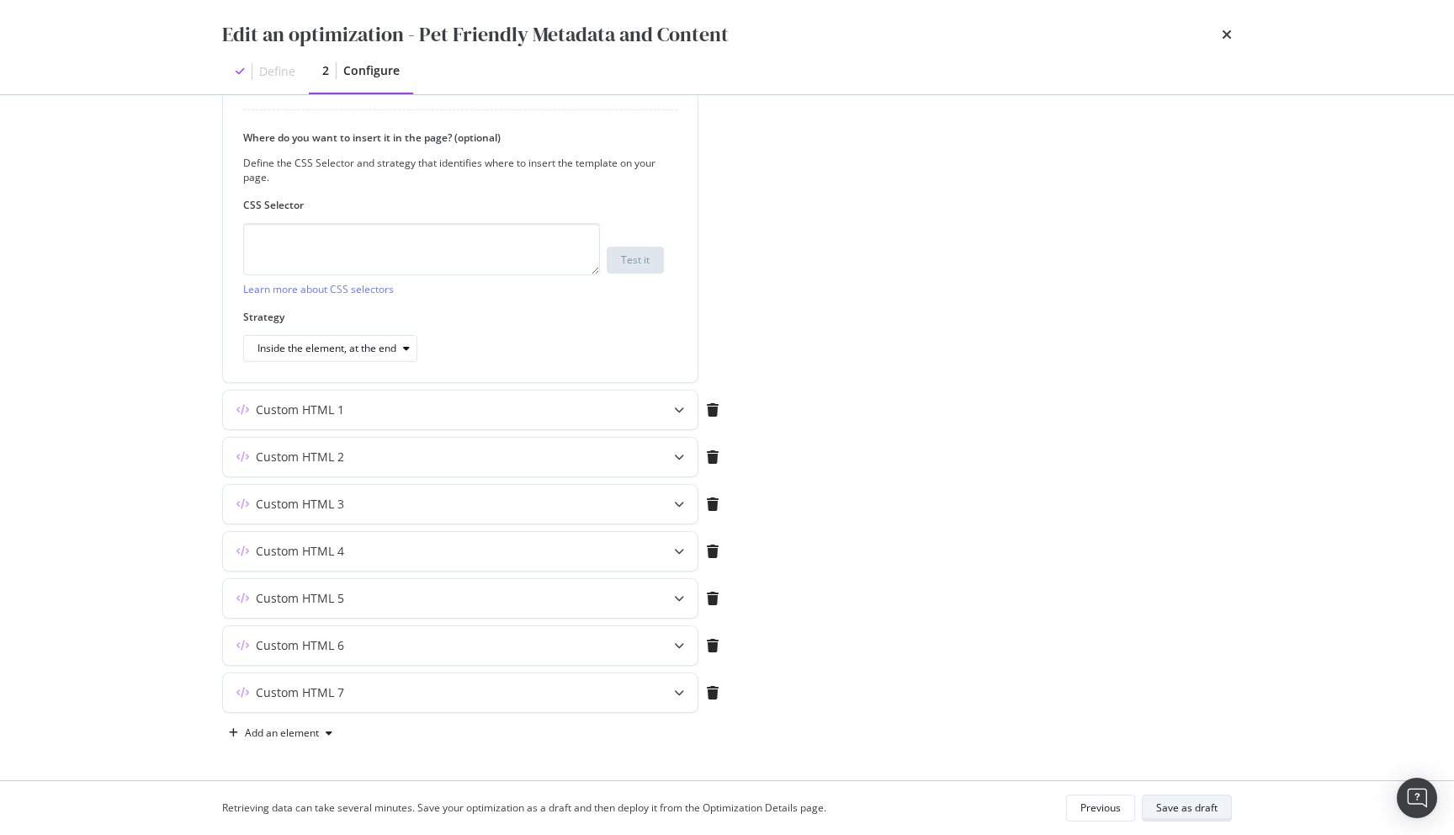
click at [1169, 801] on div "Save as draft" at bounding box center [1186, 807] width 61 height 14
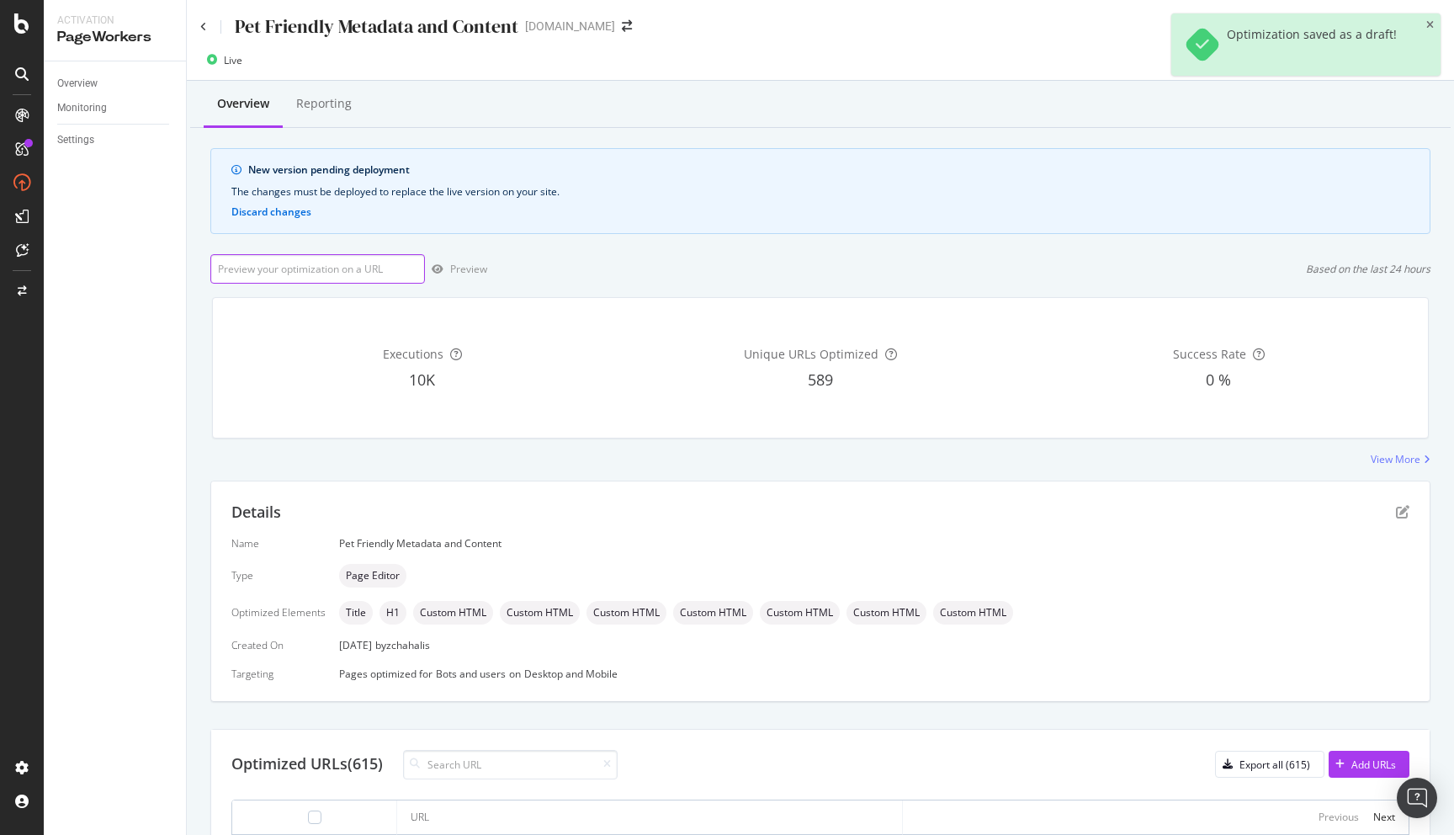
click at [331, 266] on input "url" at bounding box center [317, 268] width 215 height 29
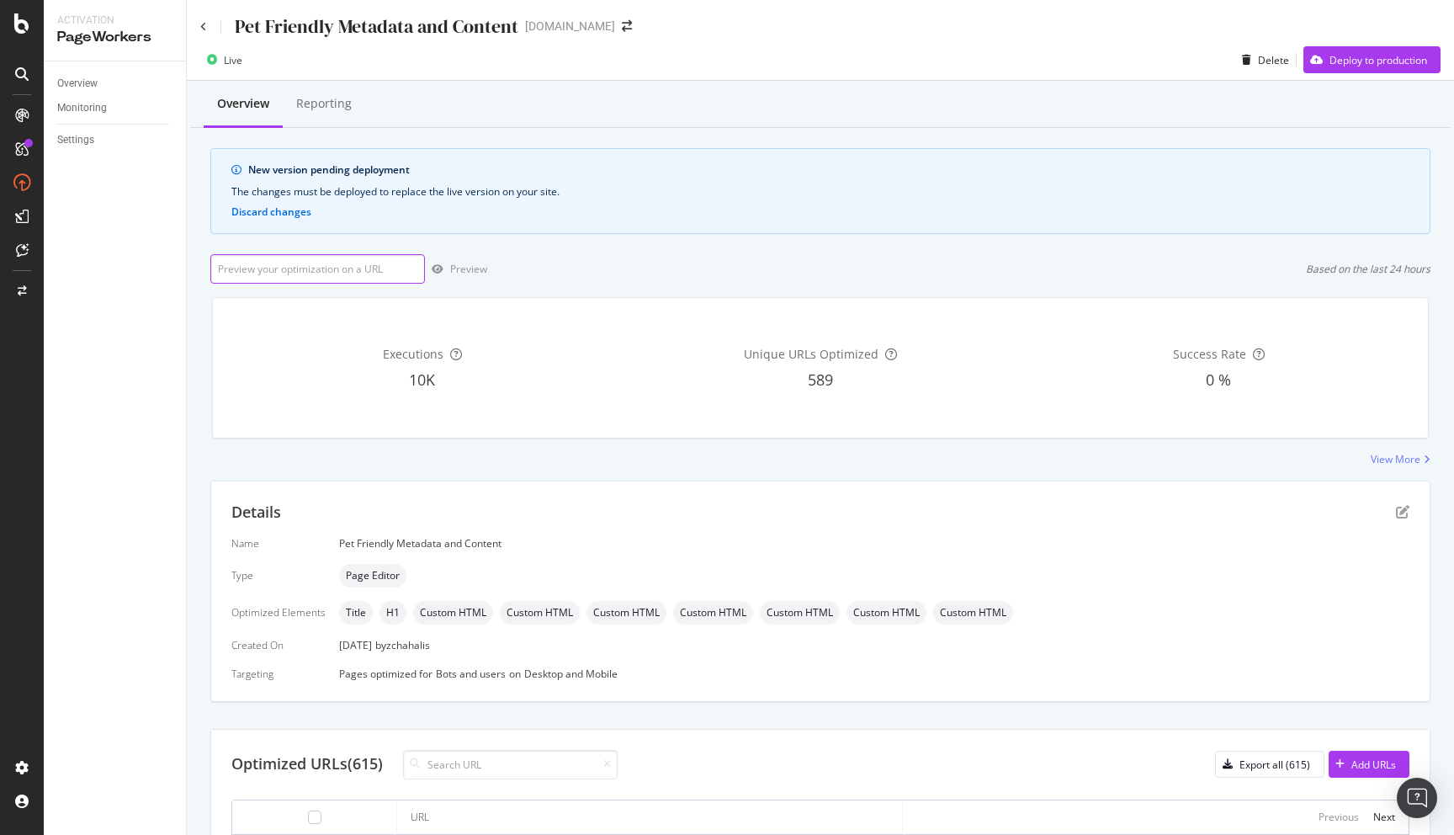
paste input "[URL][DOMAIN_NAME]"
type input "[URL][DOMAIN_NAME]"
click at [471, 267] on div "Preview" at bounding box center [468, 269] width 37 height 14
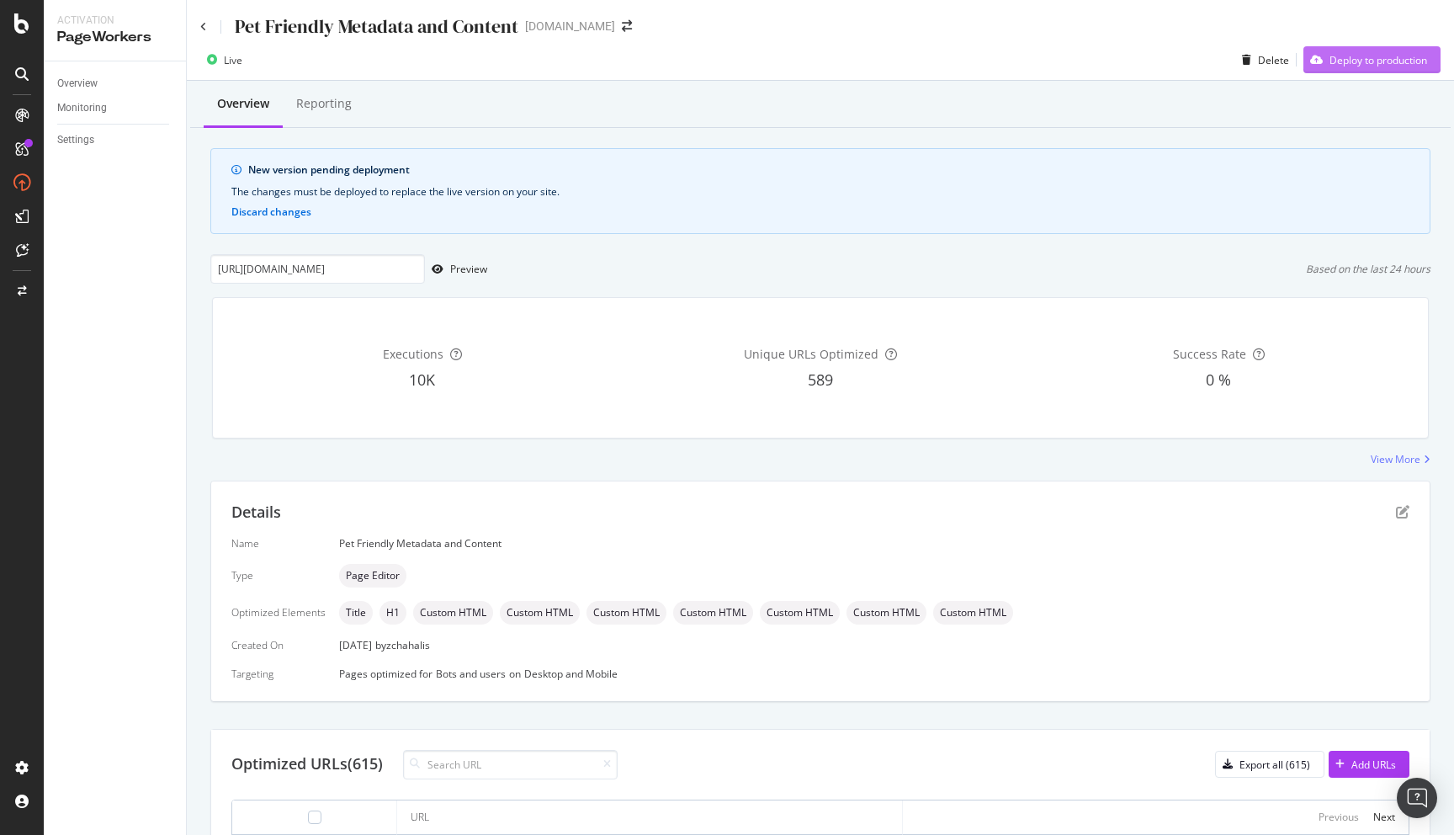
click at [1331, 59] on div "Deploy to production" at bounding box center [1378, 60] width 98 height 14
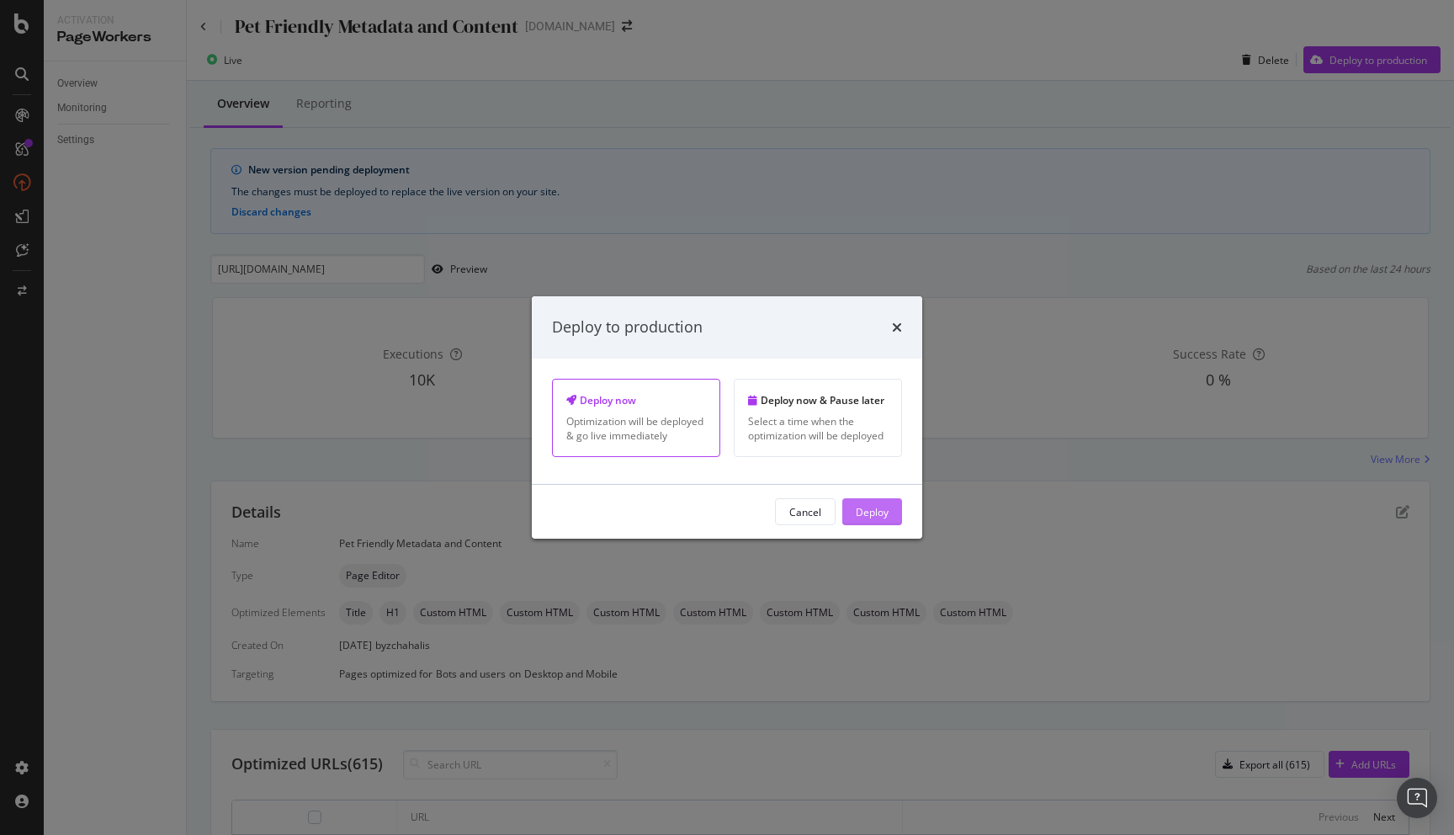
click at [884, 508] on div "Deploy" at bounding box center [872, 511] width 33 height 14
